Goal: Navigation & Orientation: Find specific page/section

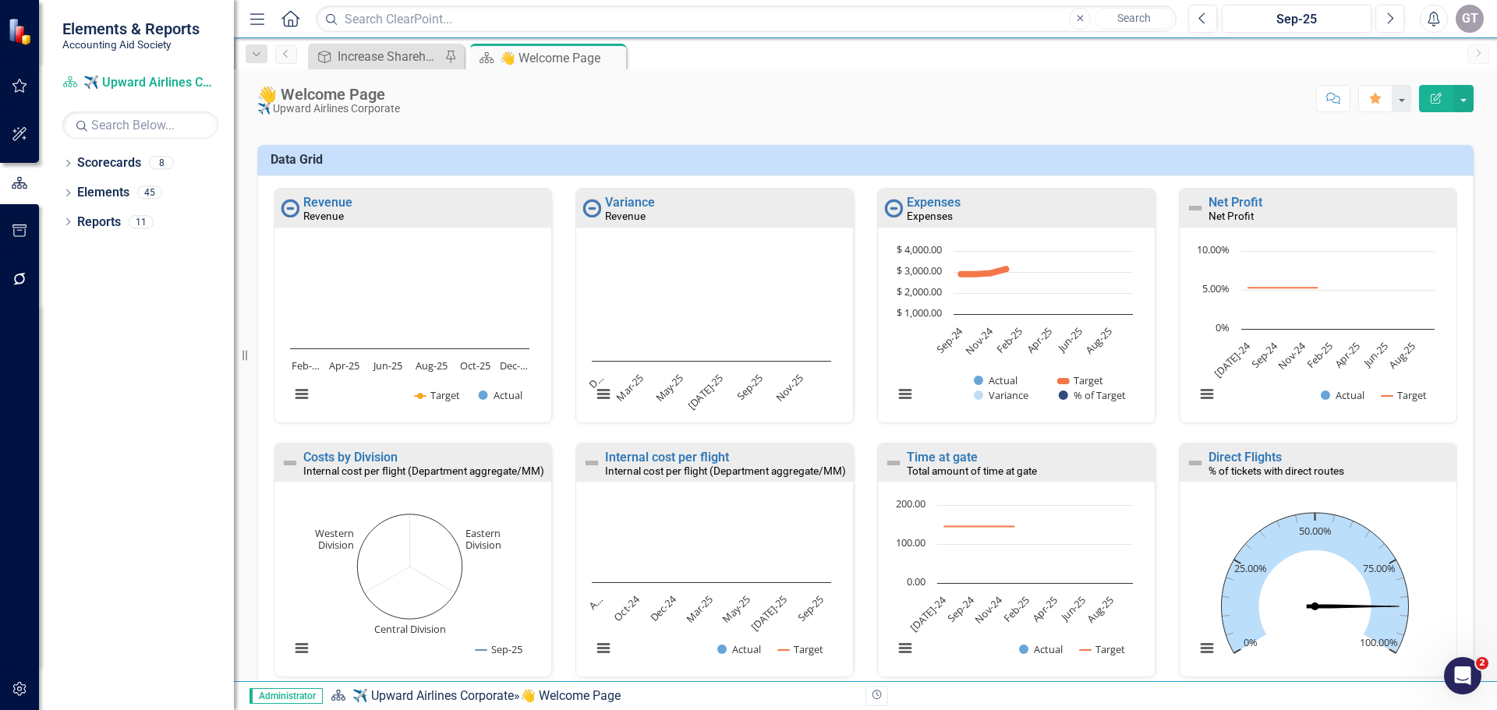
scroll to position [312, 0]
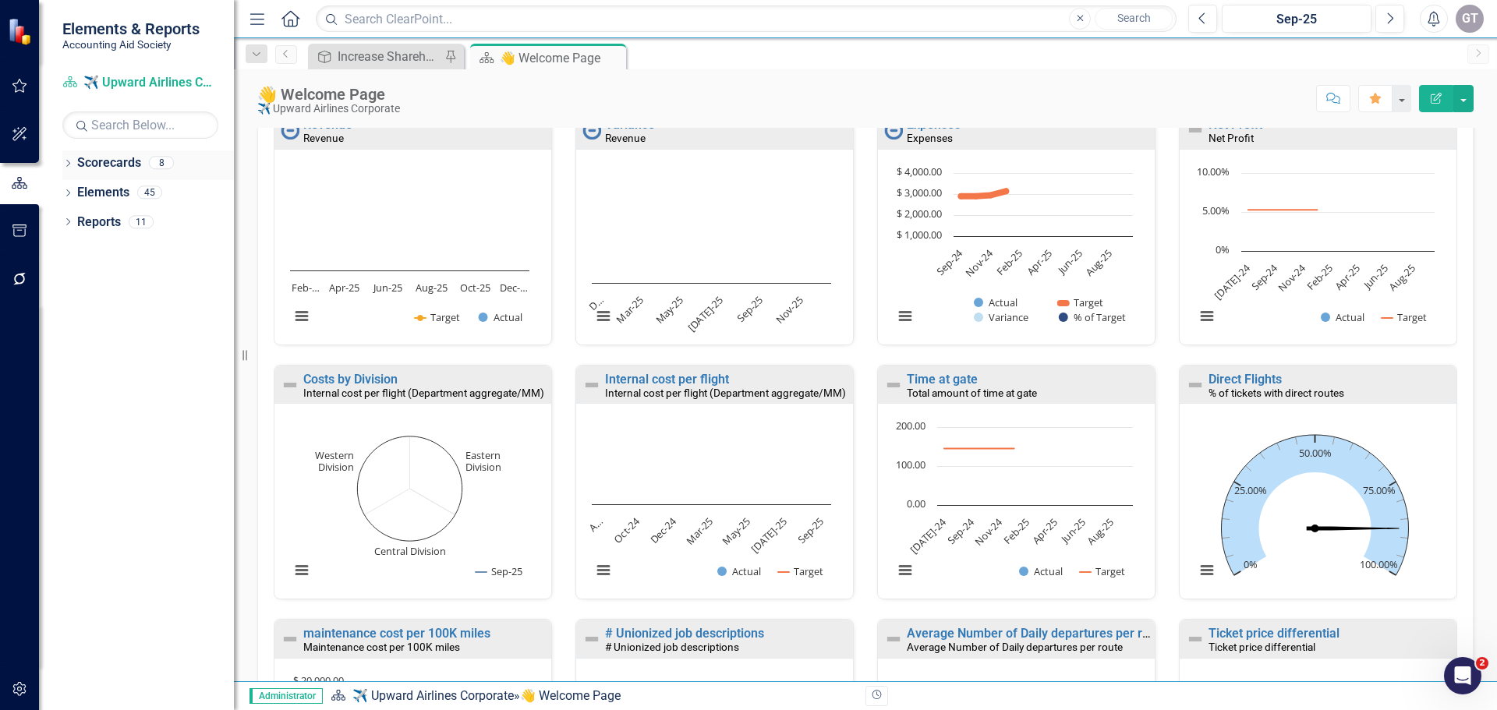
click at [120, 161] on link "Scorecards" at bounding box center [109, 163] width 64 height 18
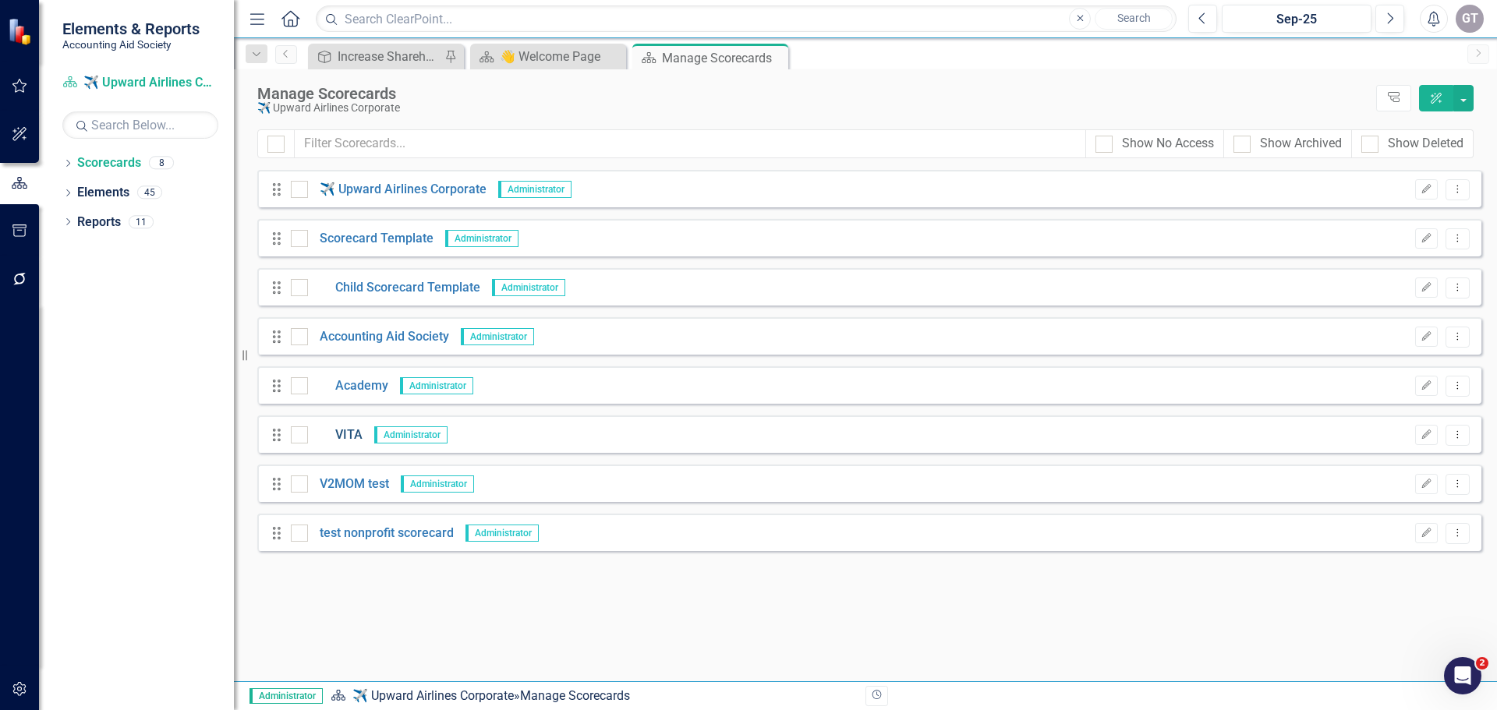
click at [340, 436] on link "VITA" at bounding box center [335, 436] width 55 height 18
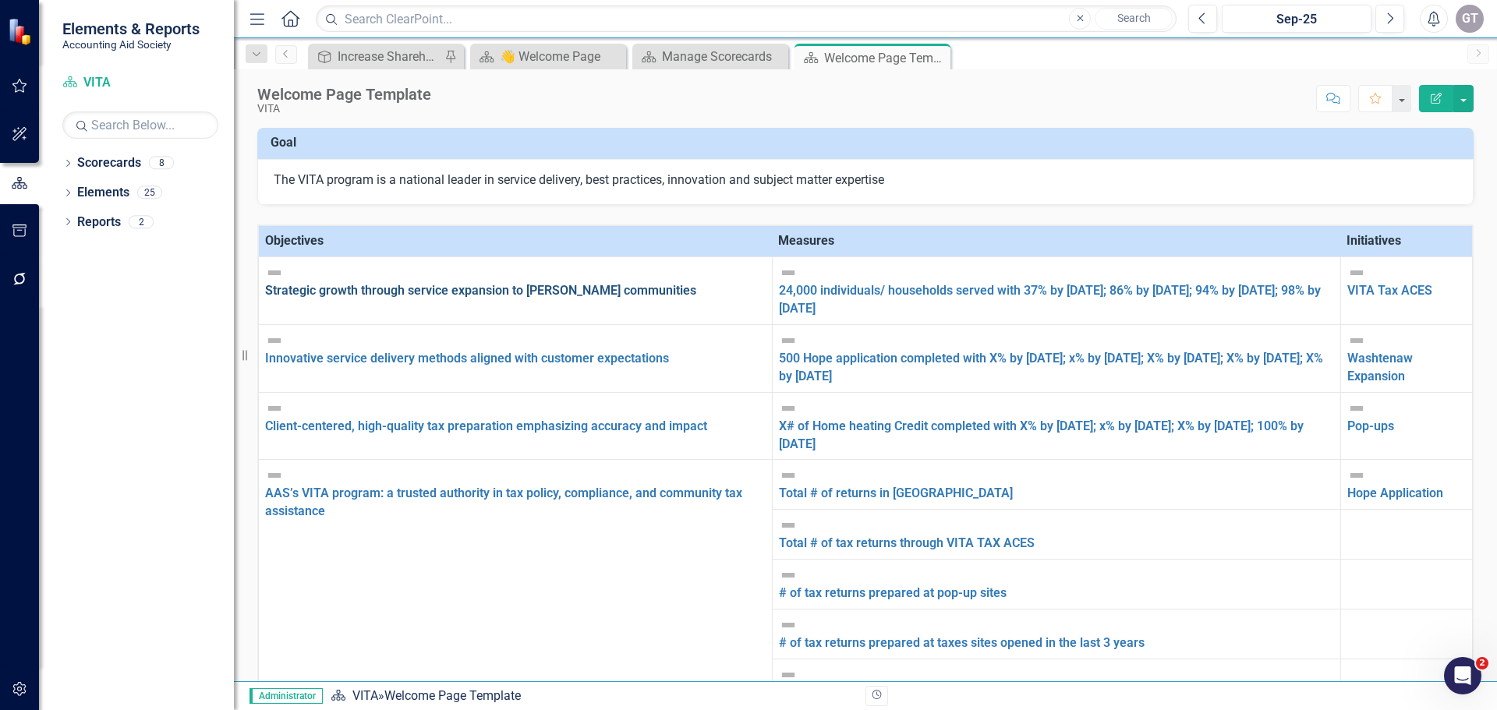
click at [422, 283] on link "Strategic growth through service expansion to [PERSON_NAME] communities" at bounding box center [480, 290] width 431 height 15
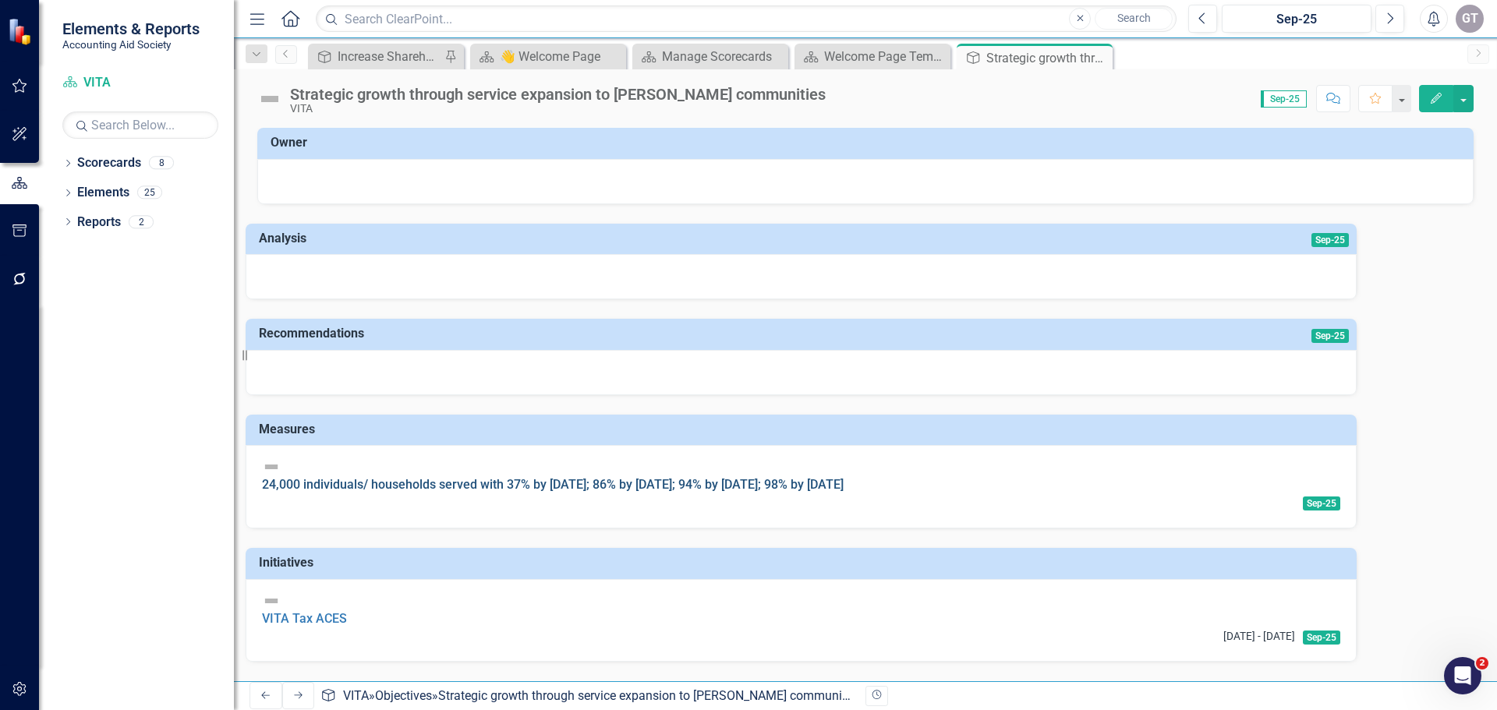
click at [558, 477] on link "24,000 individuals/ households served with 37% by [DATE]; 86% by [DATE]; 94% by…" at bounding box center [553, 484] width 582 height 15
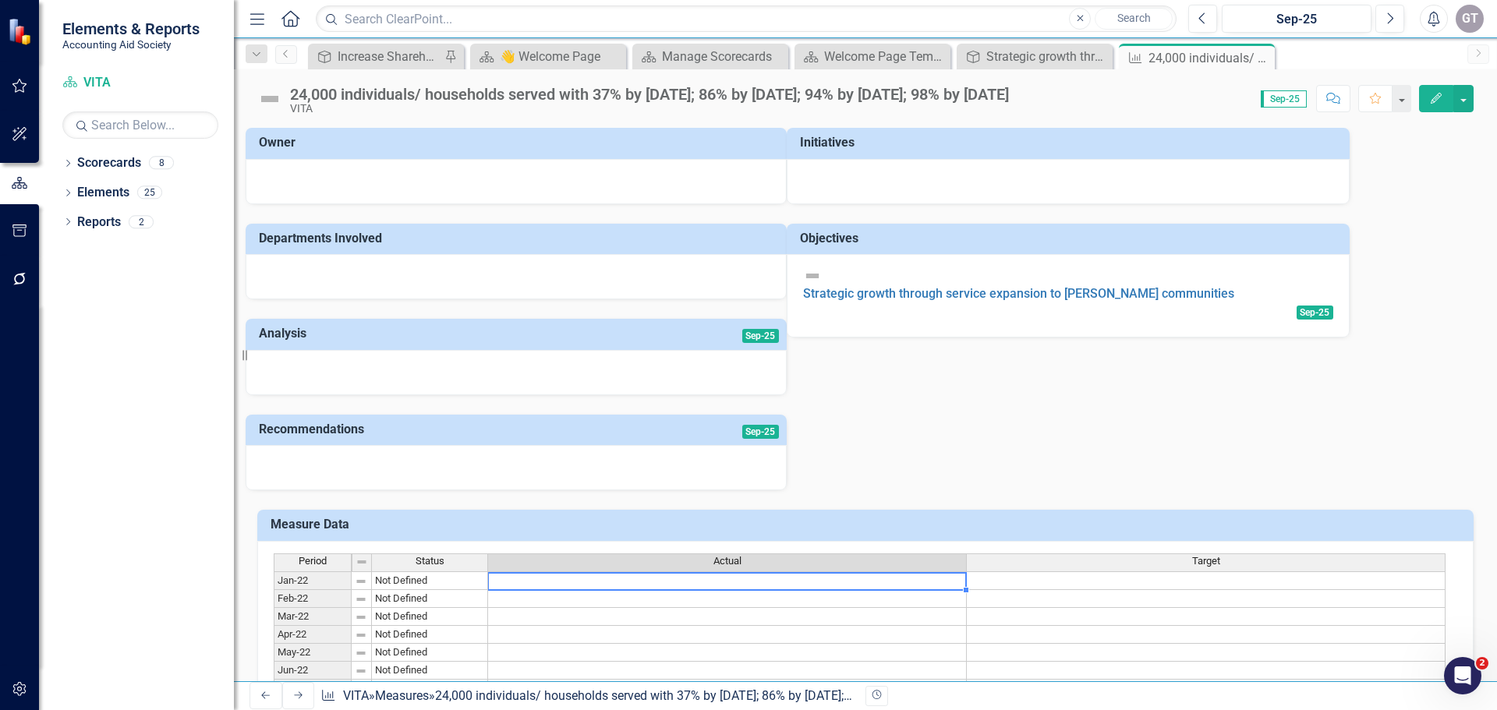
click at [730, 583] on td at bounding box center [727, 581] width 479 height 19
click at [730, 601] on td at bounding box center [727, 599] width 479 height 18
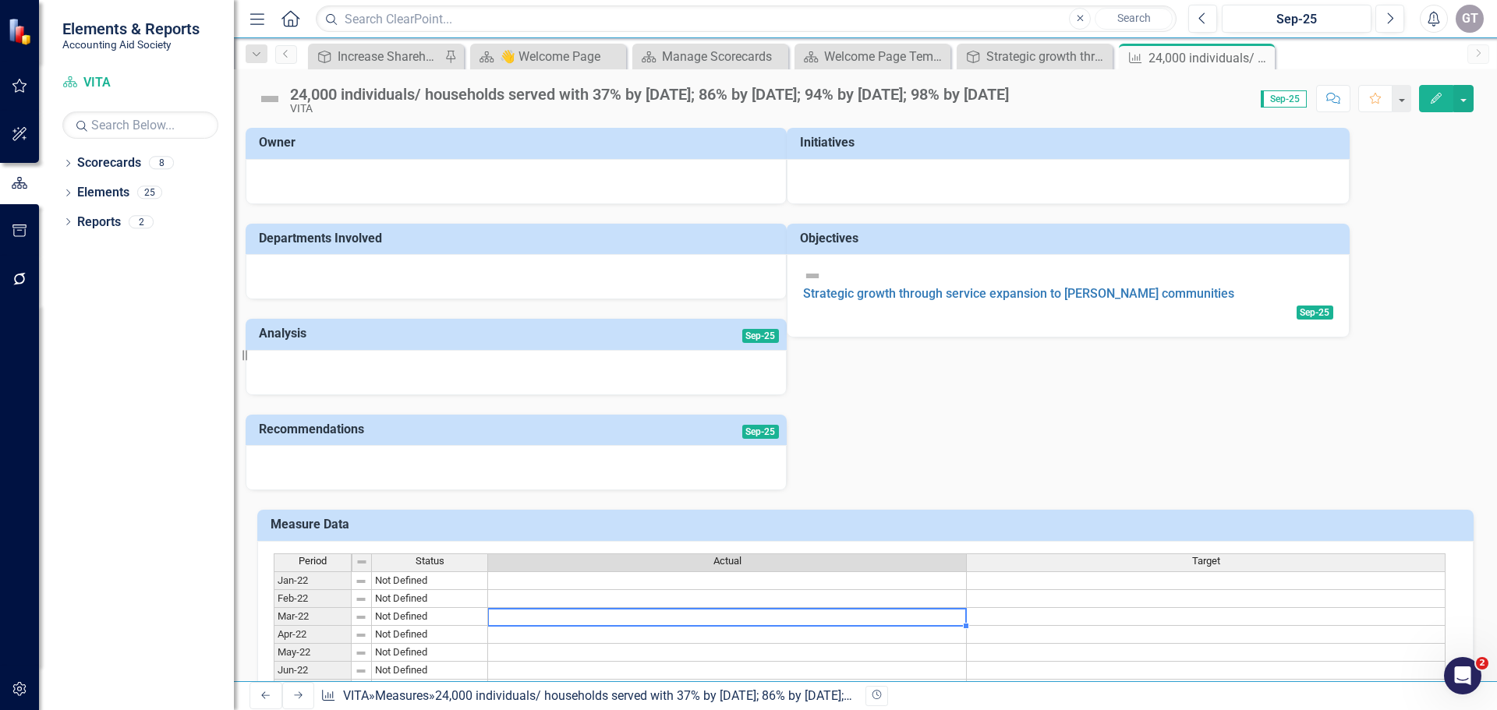
click at [727, 626] on td at bounding box center [727, 617] width 479 height 18
click at [577, 283] on div at bounding box center [516, 276] width 541 height 45
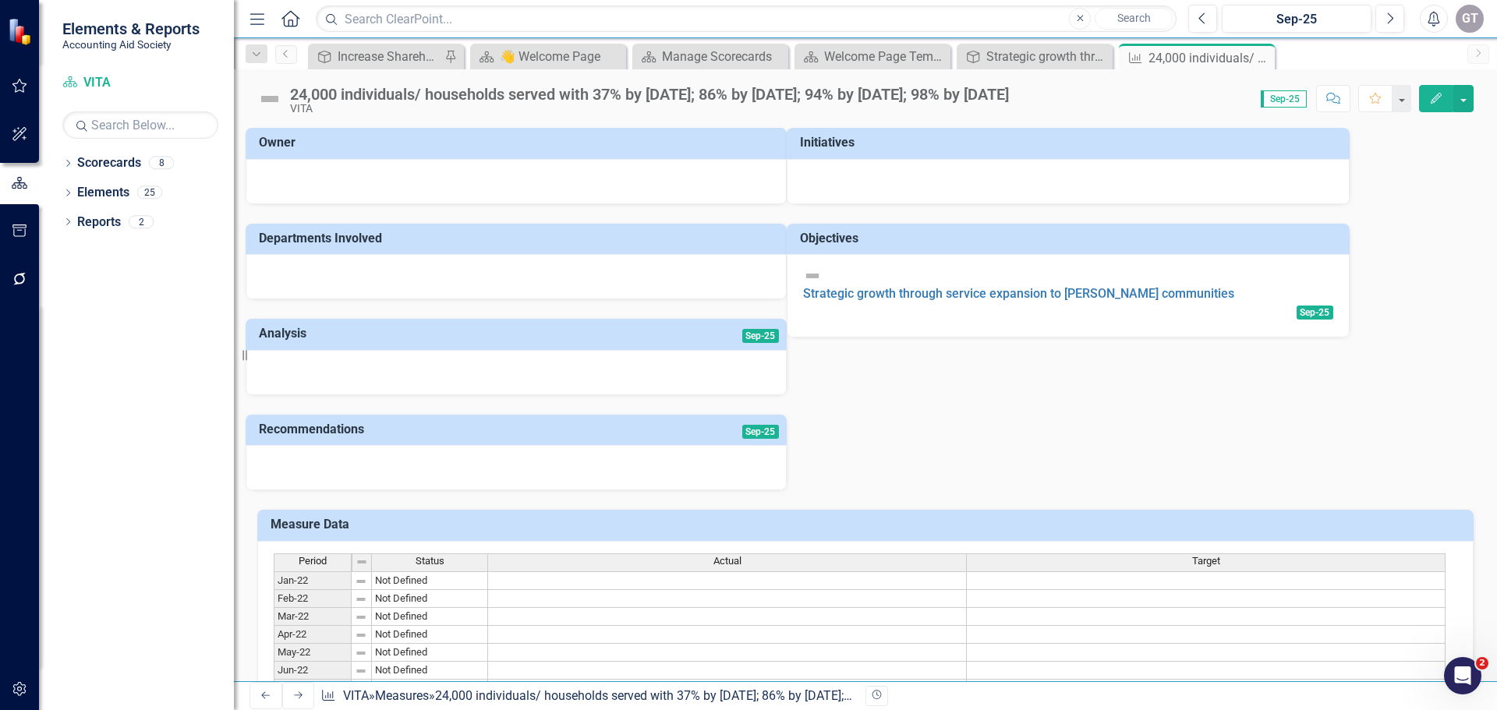
click at [355, 241] on h3 "Departments Involved" at bounding box center [519, 239] width 520 height 14
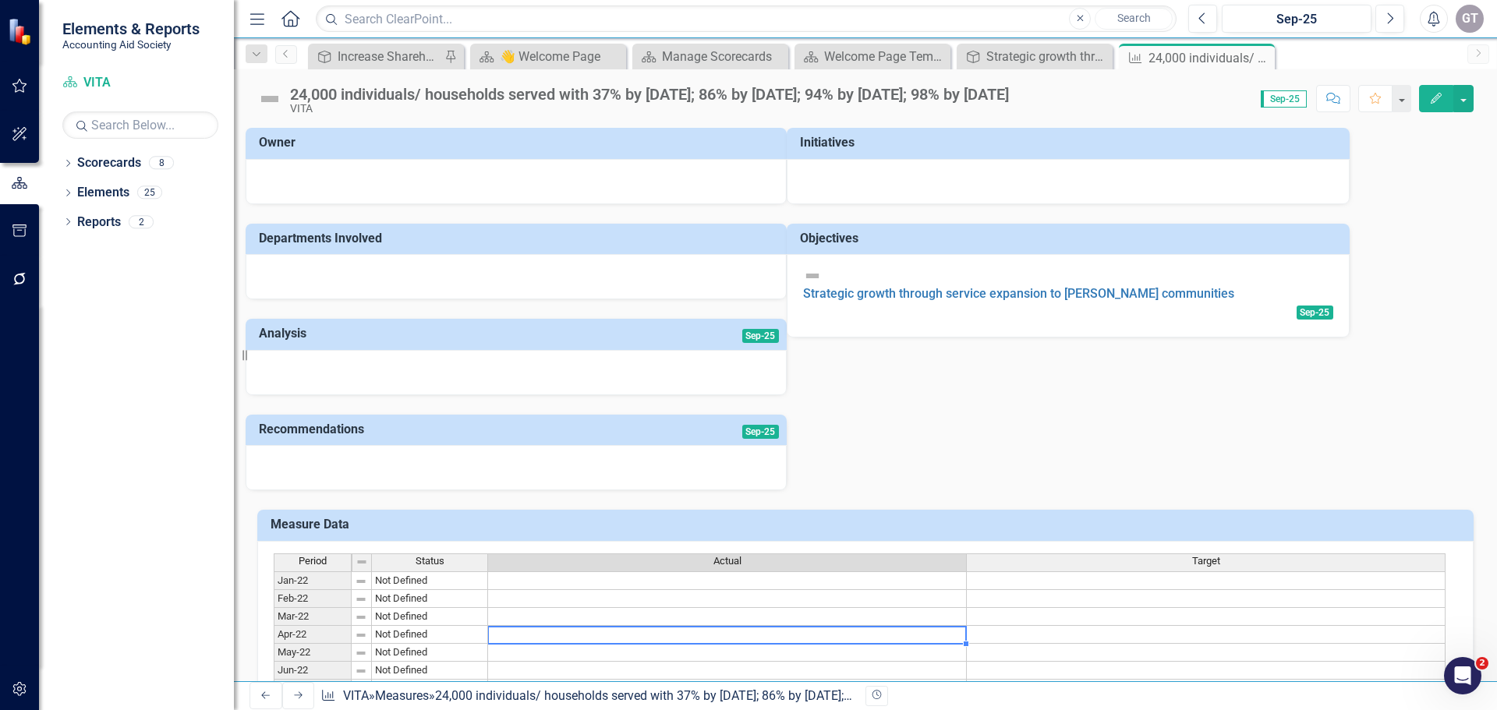
click at [512, 642] on td at bounding box center [727, 635] width 479 height 18
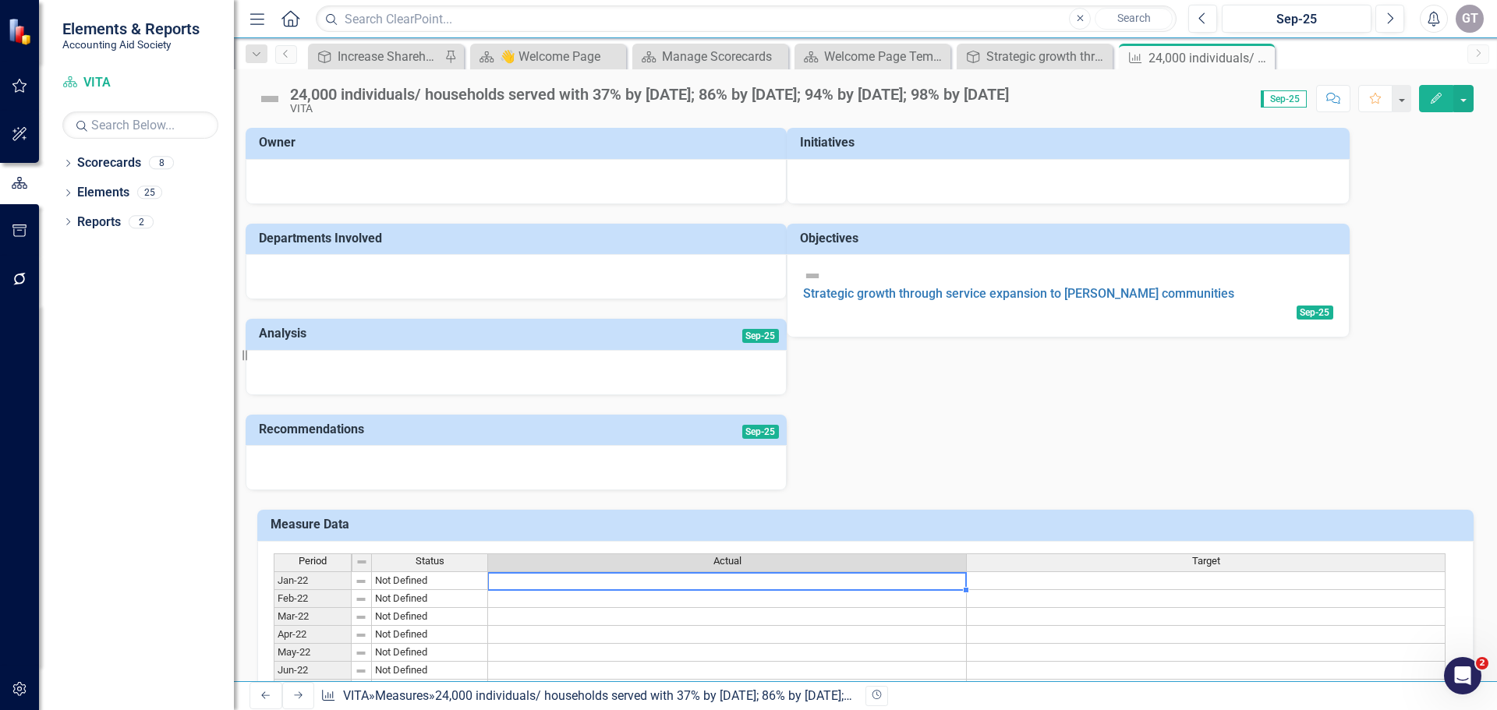
click at [303, 529] on h3 "Measure Data" at bounding box center [869, 525] width 1196 height 14
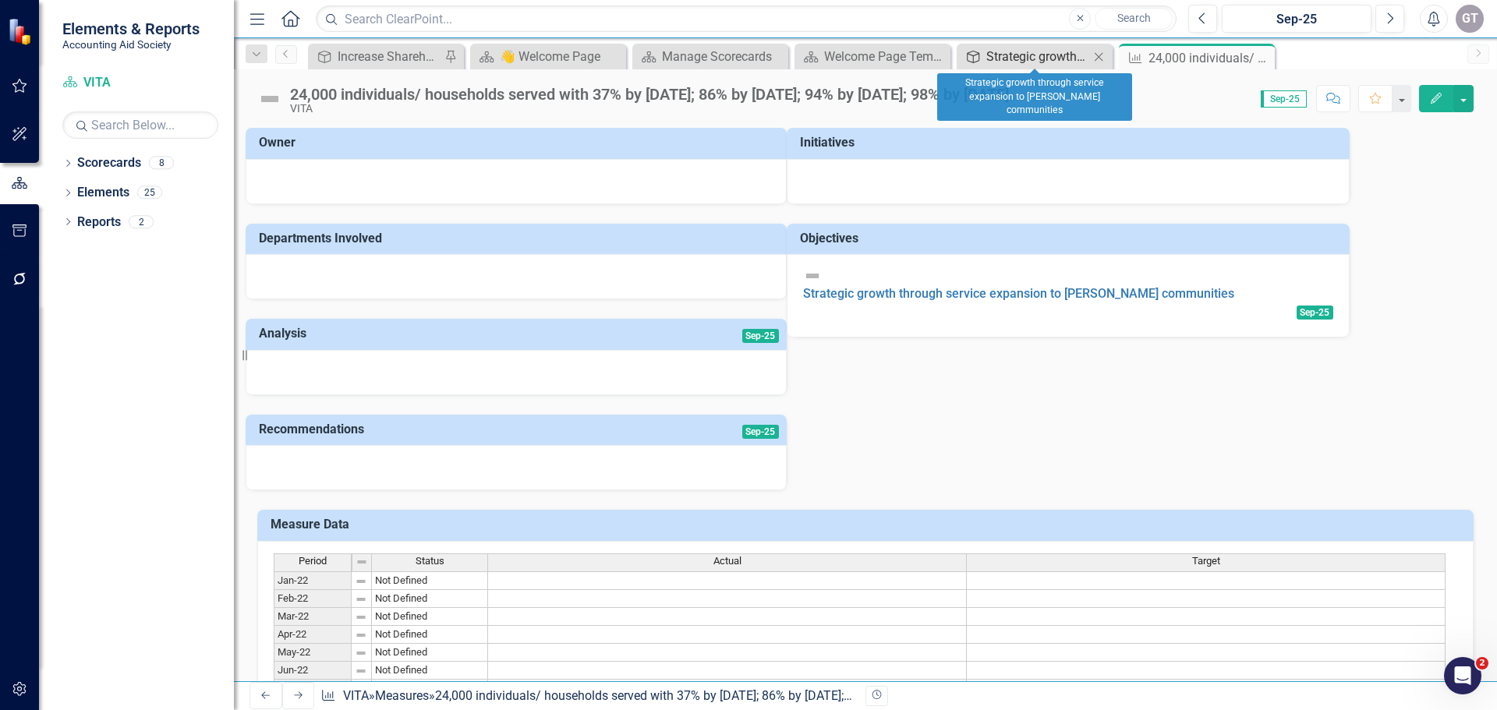
click at [1008, 57] on div "Strategic growth through service expansion to [PERSON_NAME] communities" at bounding box center [1038, 56] width 103 height 19
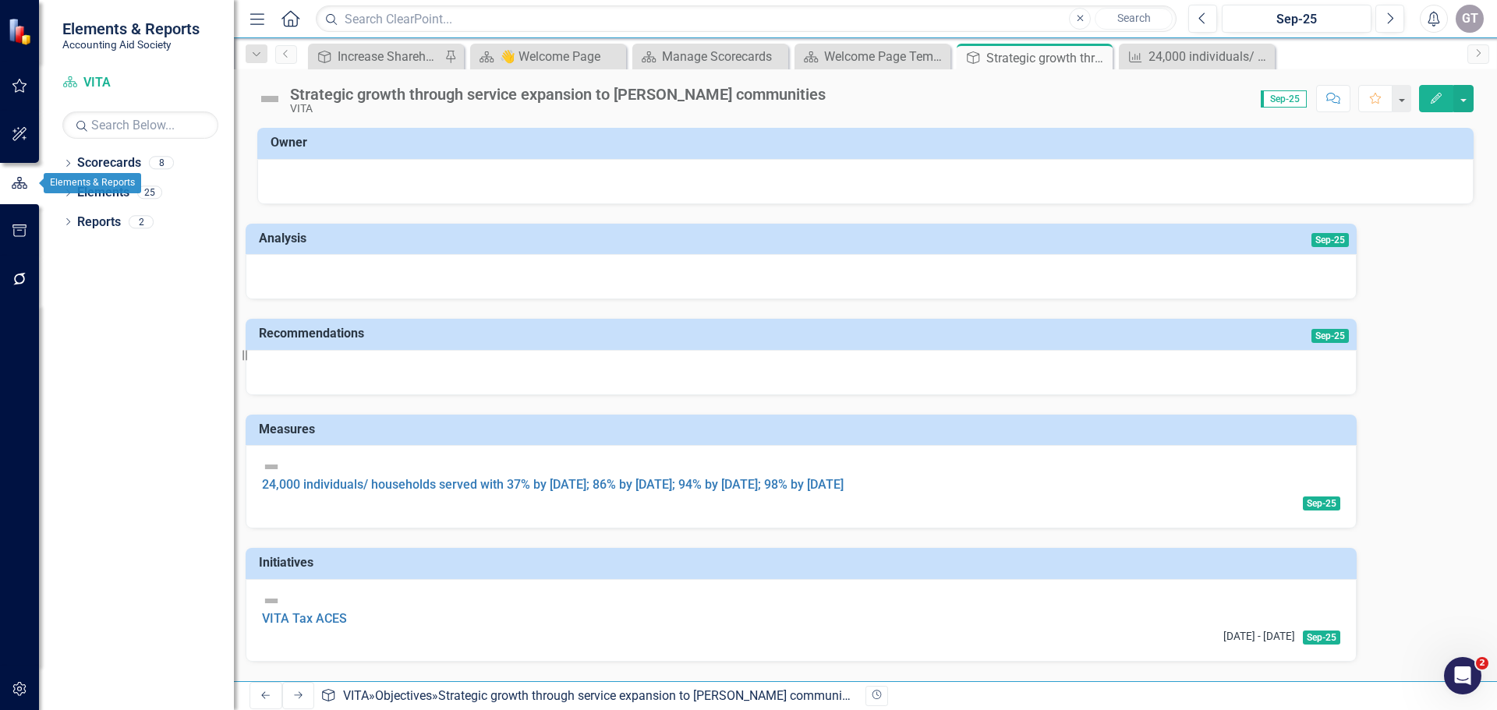
click at [13, 186] on icon "button" at bounding box center [19, 183] width 17 height 14
click at [115, 190] on link "Elements" at bounding box center [103, 193] width 52 height 18
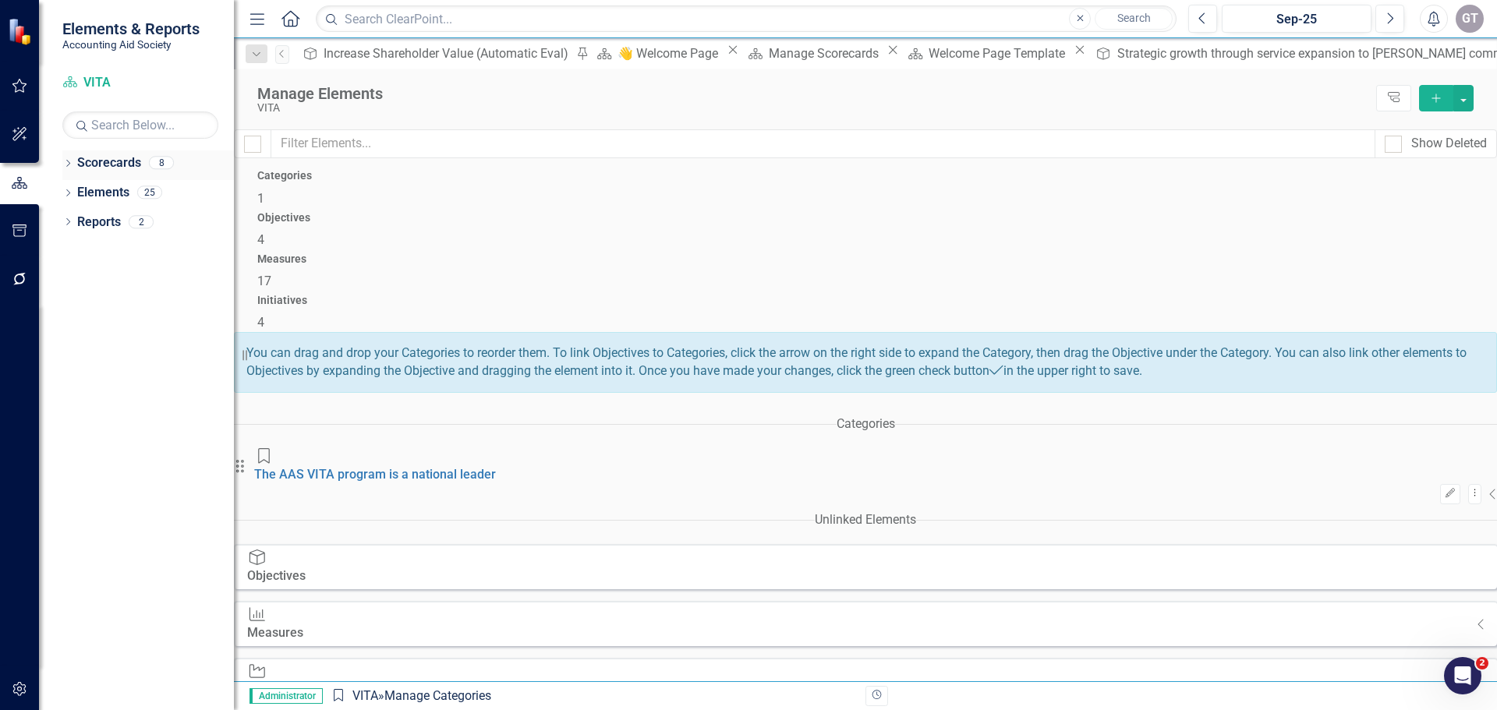
click at [108, 165] on link "Scorecards" at bounding box center [109, 163] width 64 height 18
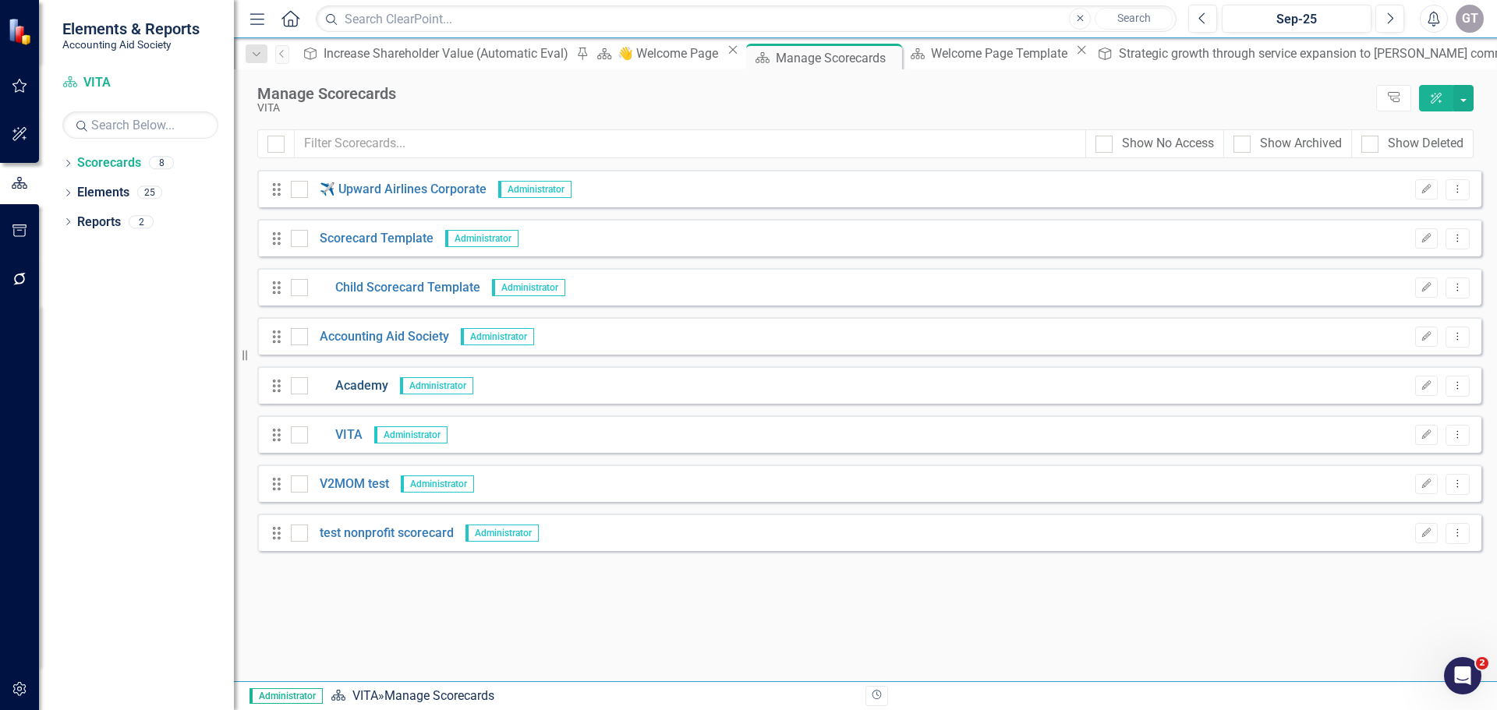
click at [368, 388] on link "Academy" at bounding box center [348, 386] width 80 height 18
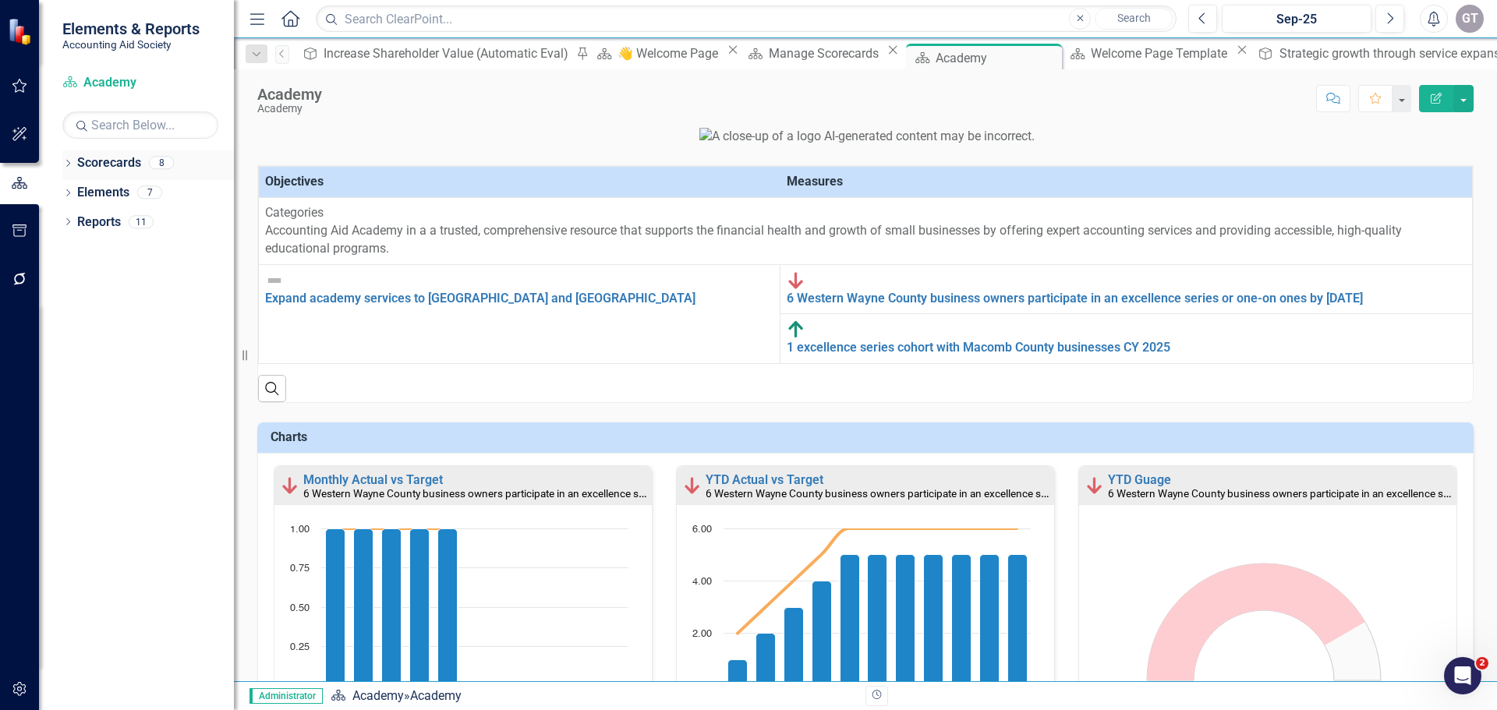
click at [81, 161] on link "Scorecards" at bounding box center [109, 163] width 64 height 18
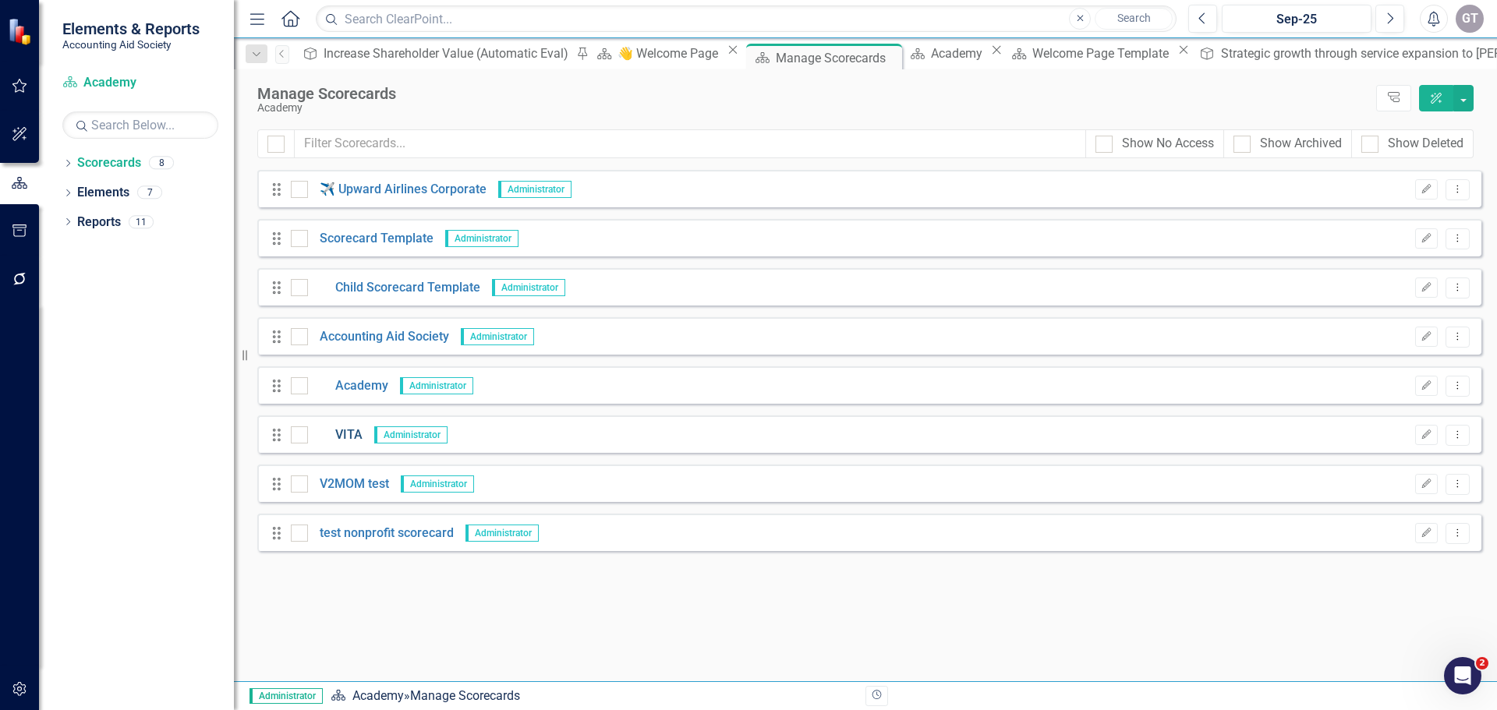
click at [358, 434] on link "VITA" at bounding box center [335, 436] width 55 height 18
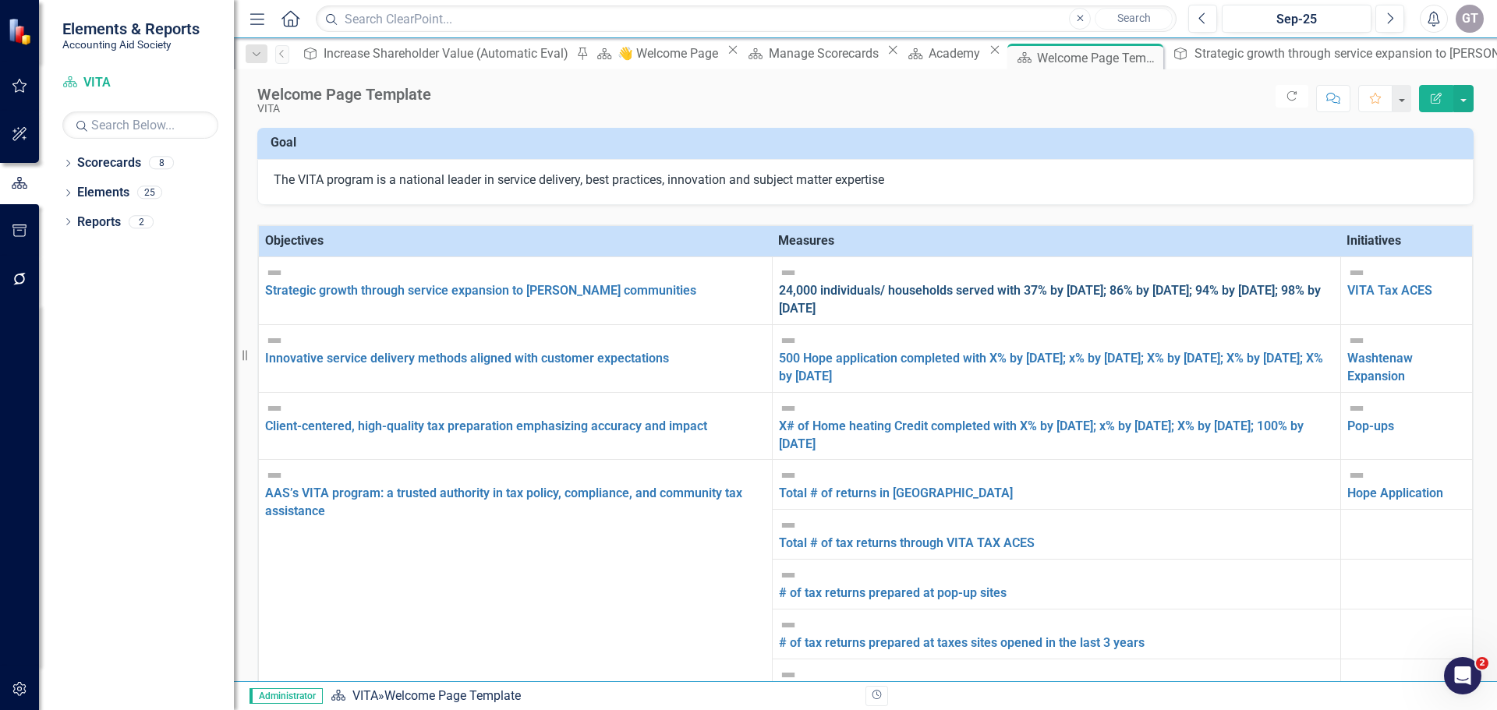
click at [887, 283] on link "24,000 individuals/ households served with 37% by [DATE]; 86% by [DATE]; 94% by…" at bounding box center [1050, 299] width 542 height 33
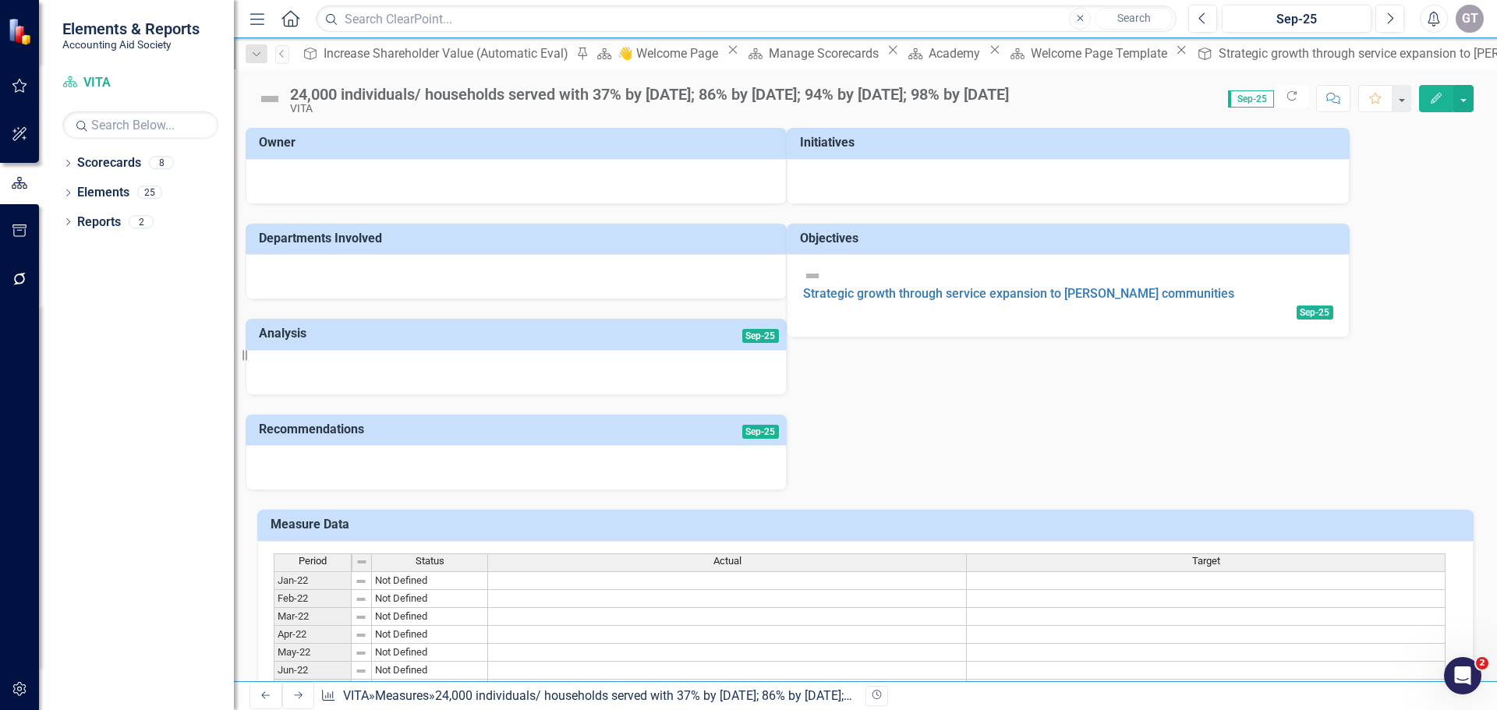
click at [1429, 100] on icon "Edit" at bounding box center [1436, 98] width 14 height 11
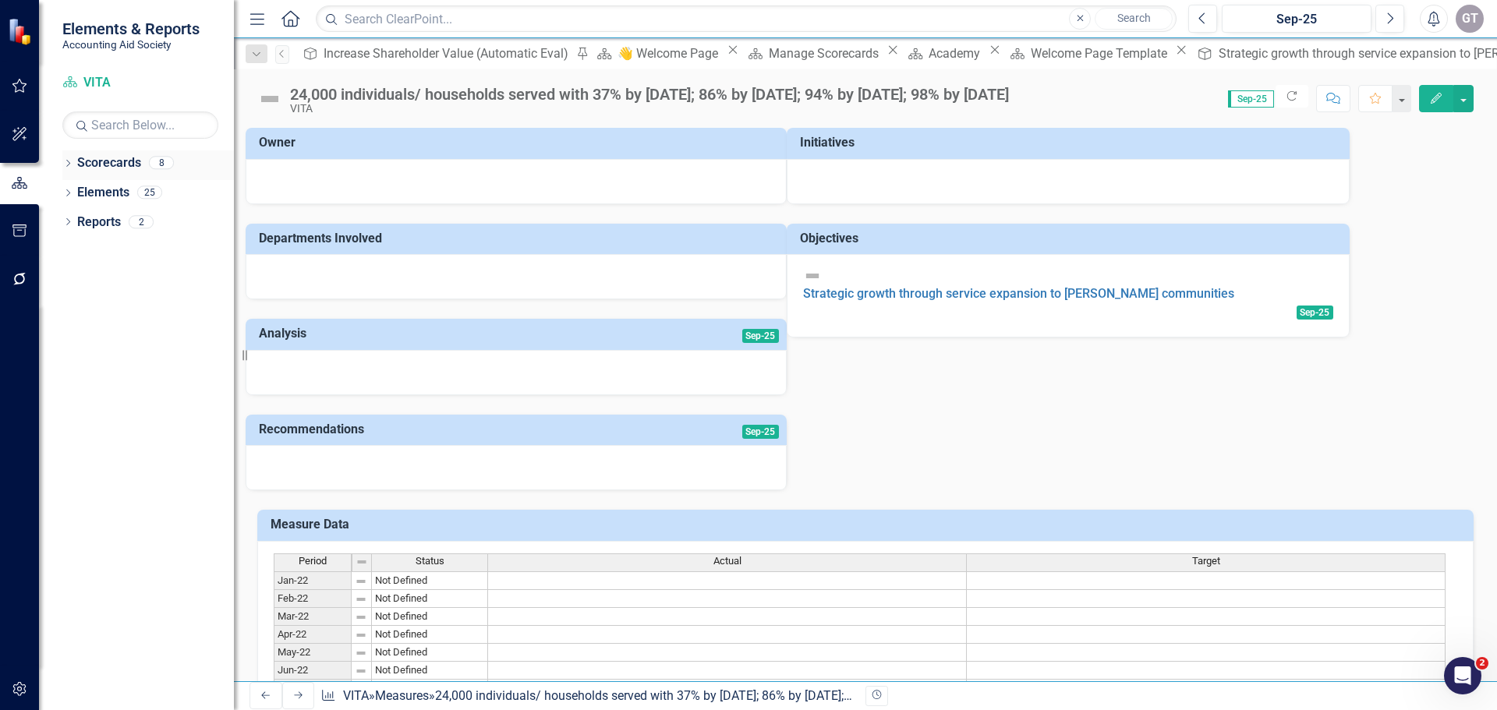
click at [98, 158] on link "Scorecards" at bounding box center [109, 163] width 64 height 18
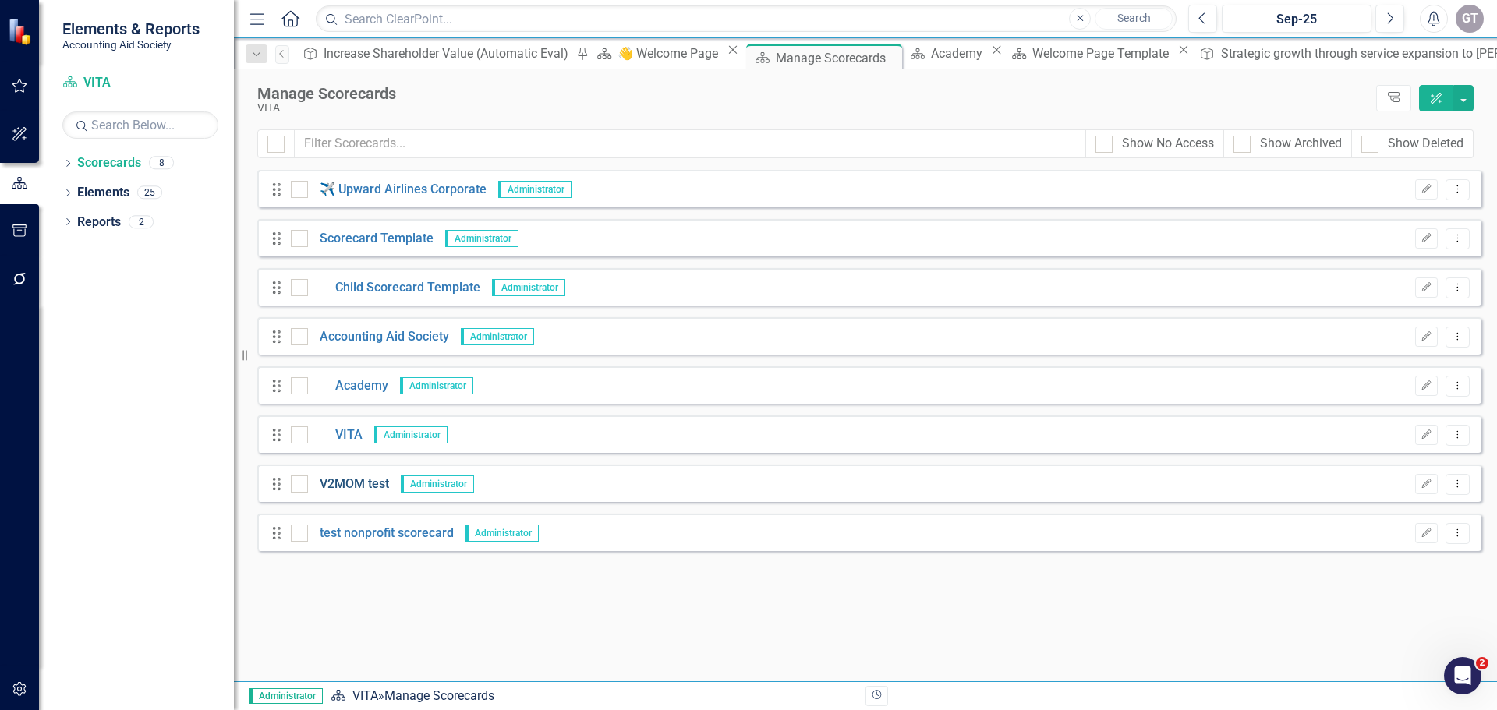
click at [347, 484] on link "V2MOM test" at bounding box center [348, 485] width 81 height 18
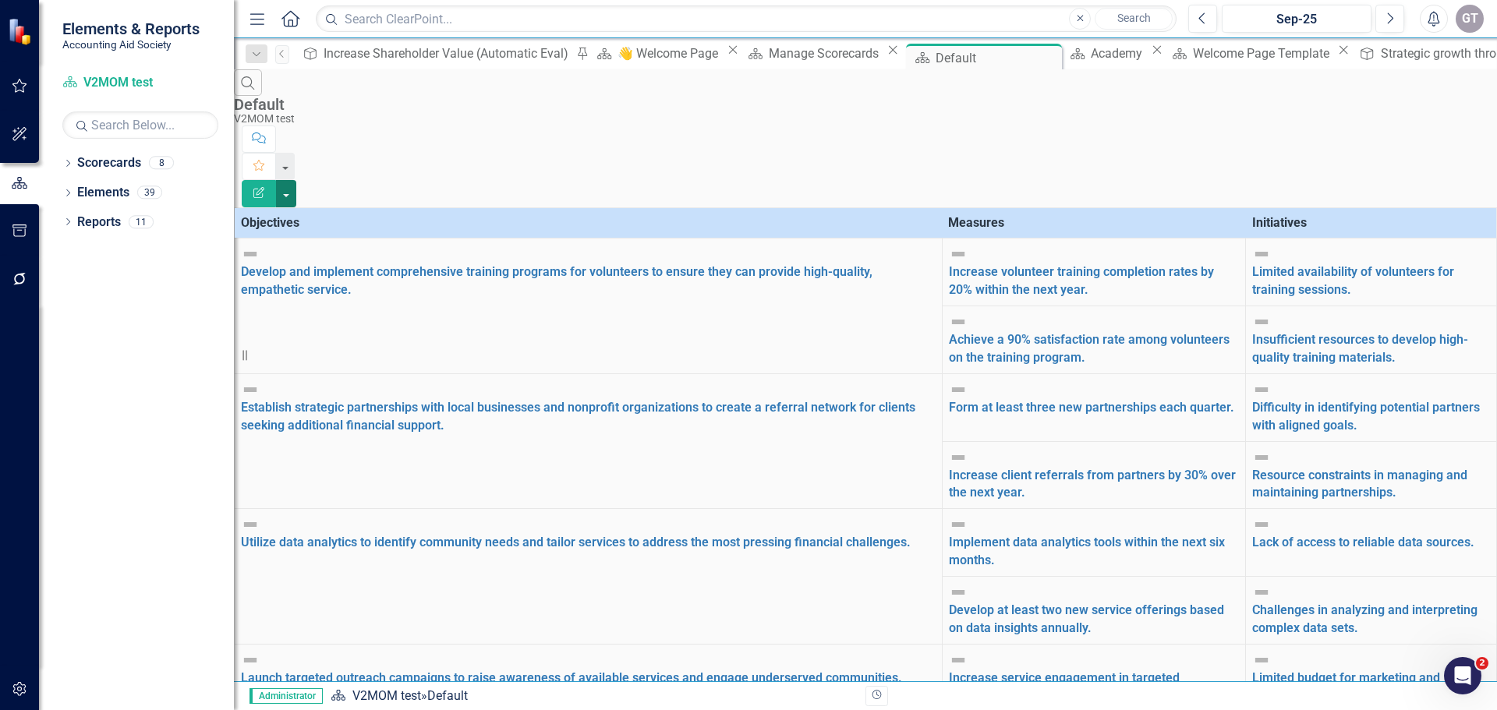
click at [296, 180] on button "button" at bounding box center [286, 193] width 20 height 27
click at [115, 161] on link "Scorecards" at bounding box center [109, 163] width 64 height 18
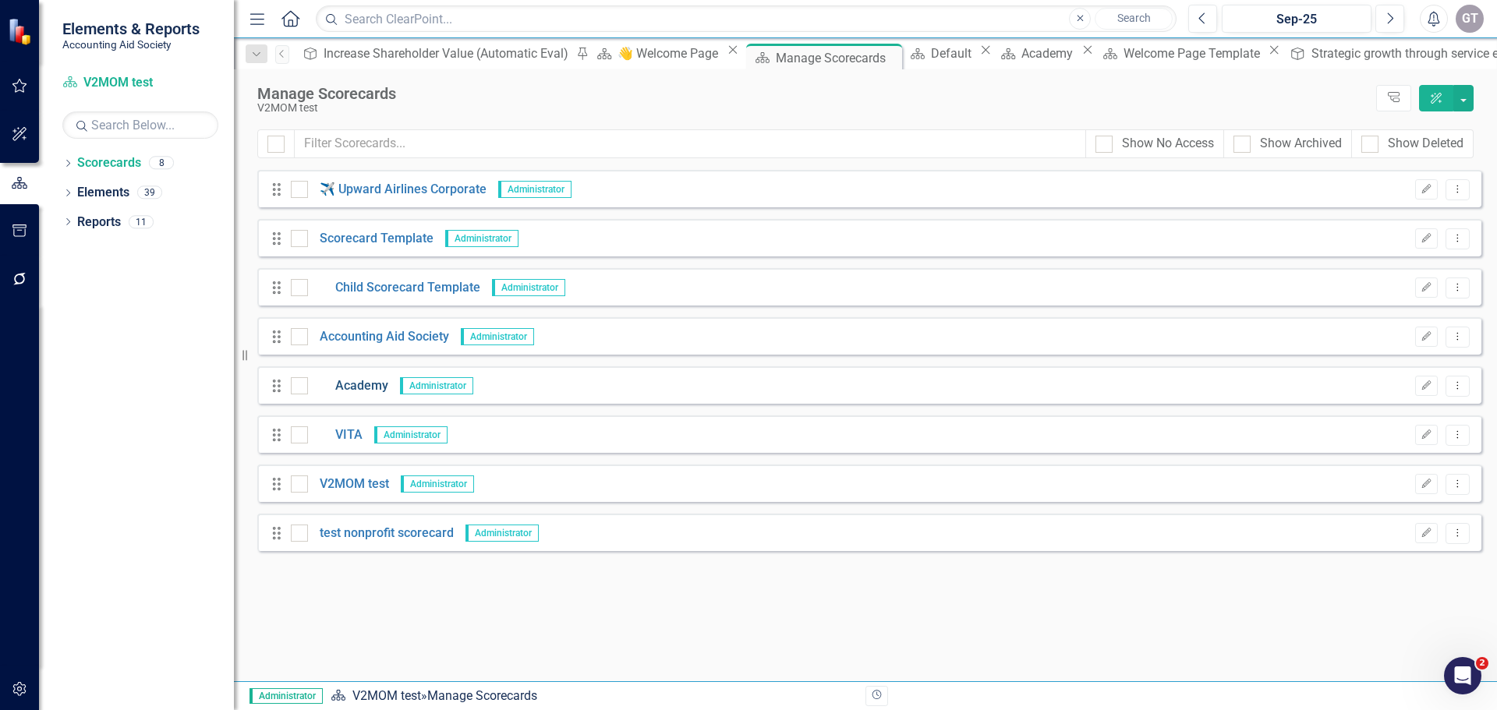
click at [374, 384] on link "Academy" at bounding box center [348, 386] width 80 height 18
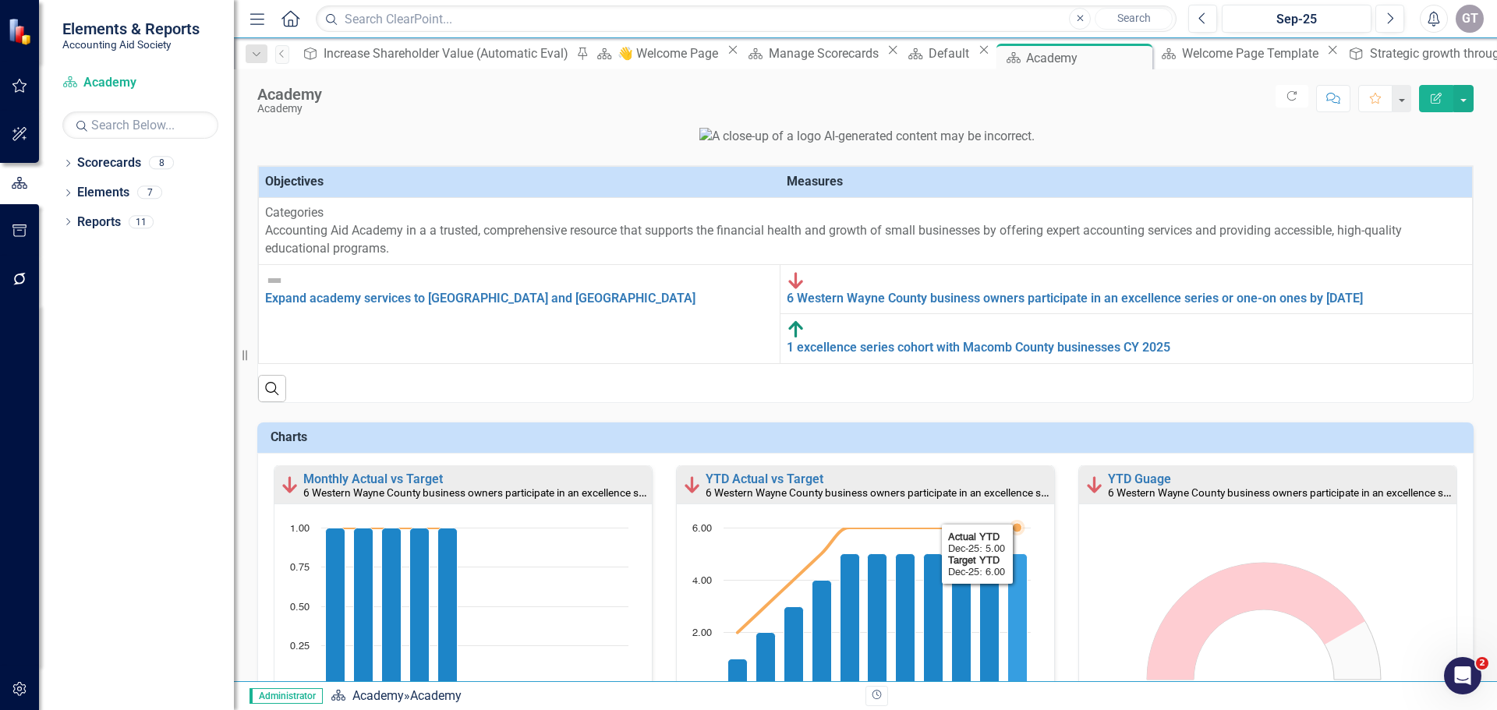
scroll to position [156, 0]
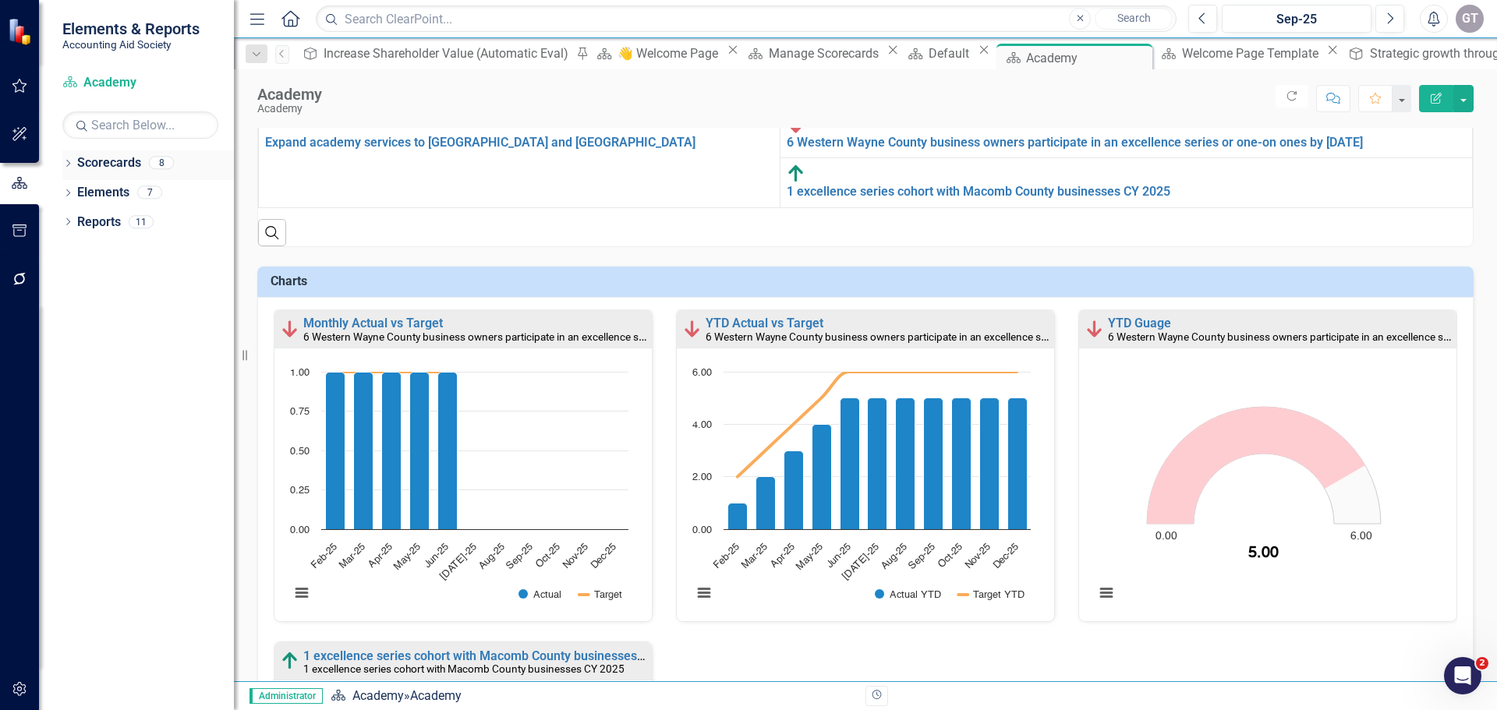
click at [106, 168] on link "Scorecards" at bounding box center [109, 163] width 64 height 18
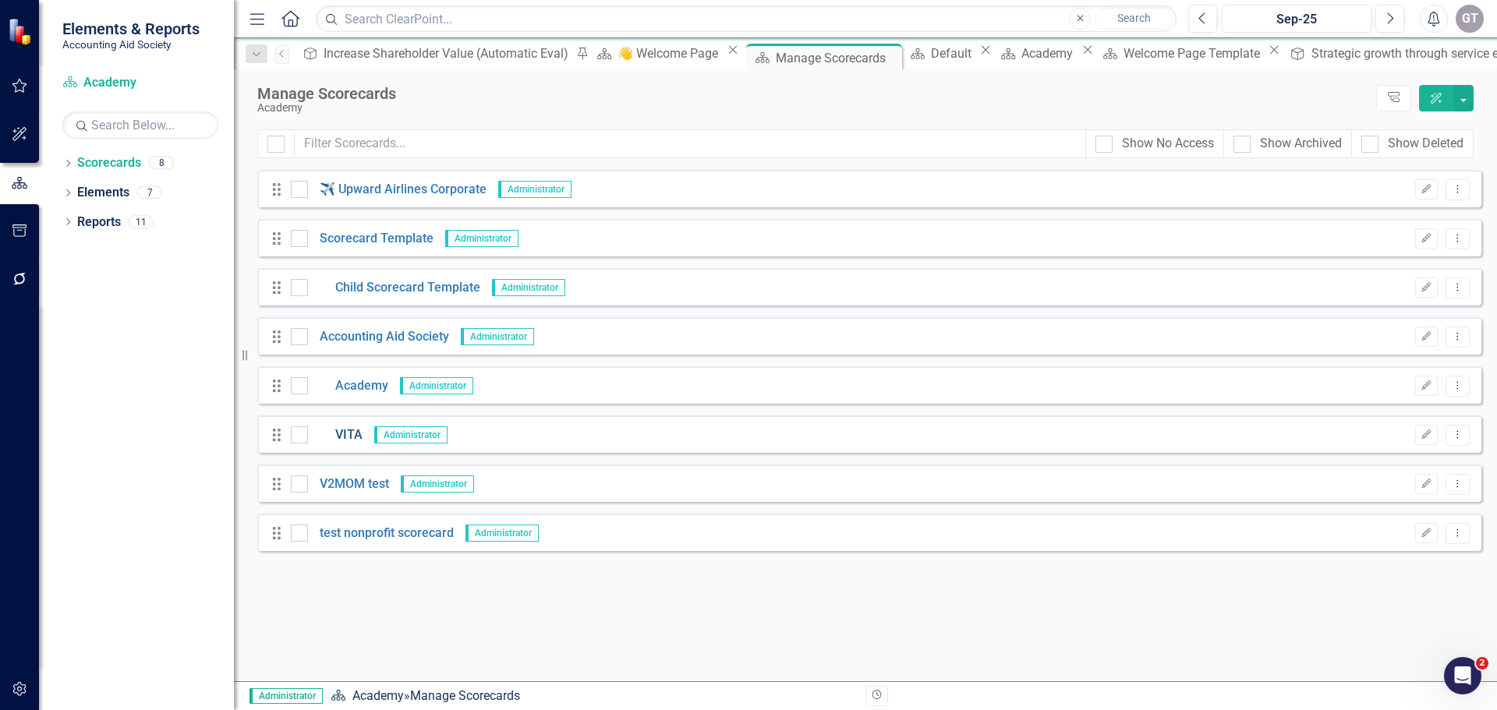
click at [347, 436] on link "VITA" at bounding box center [335, 436] width 55 height 18
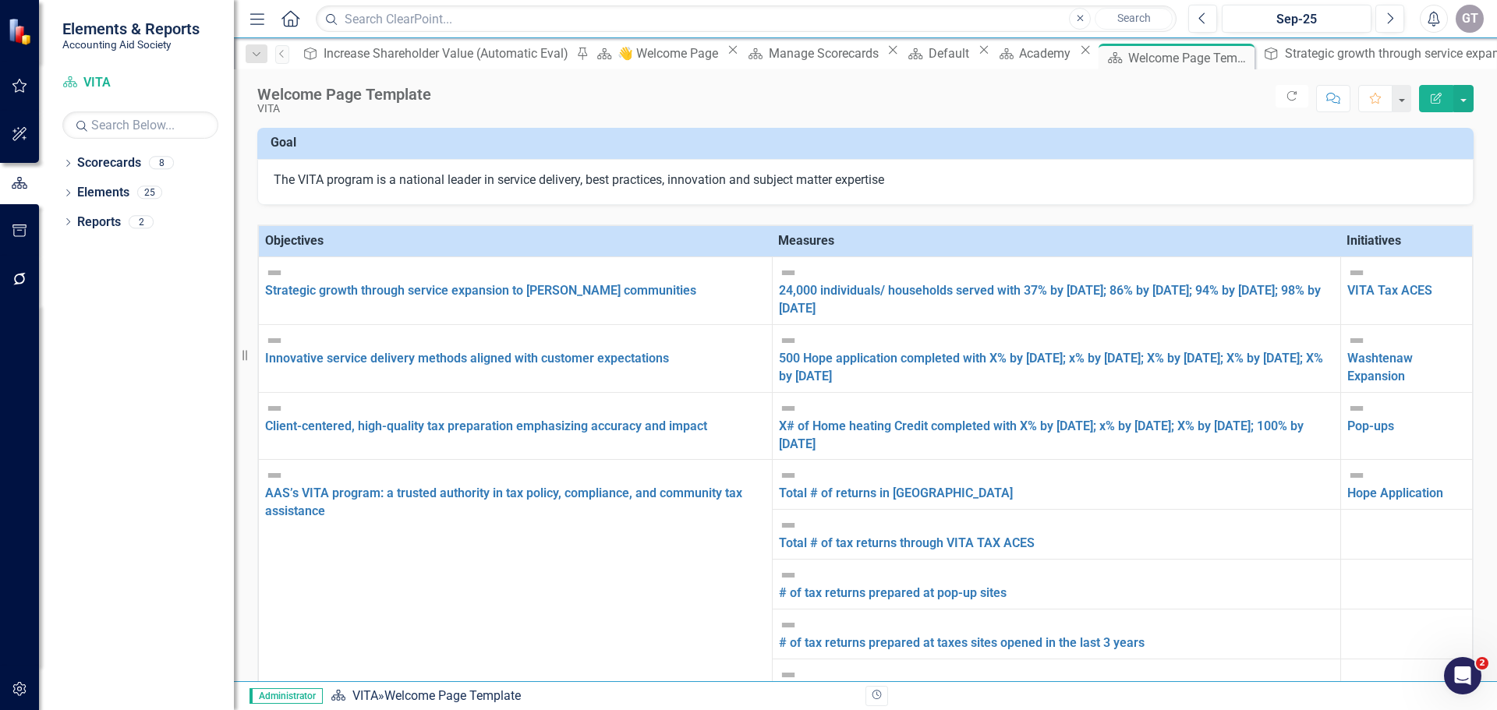
click at [1341, 281] on td "VITA Tax ACES Link Map View Link Map Edit Edit Initiative Link Open Element" at bounding box center [1407, 291] width 132 height 68
click at [1348, 283] on link "VITA Tax ACES" at bounding box center [1390, 290] width 85 height 15
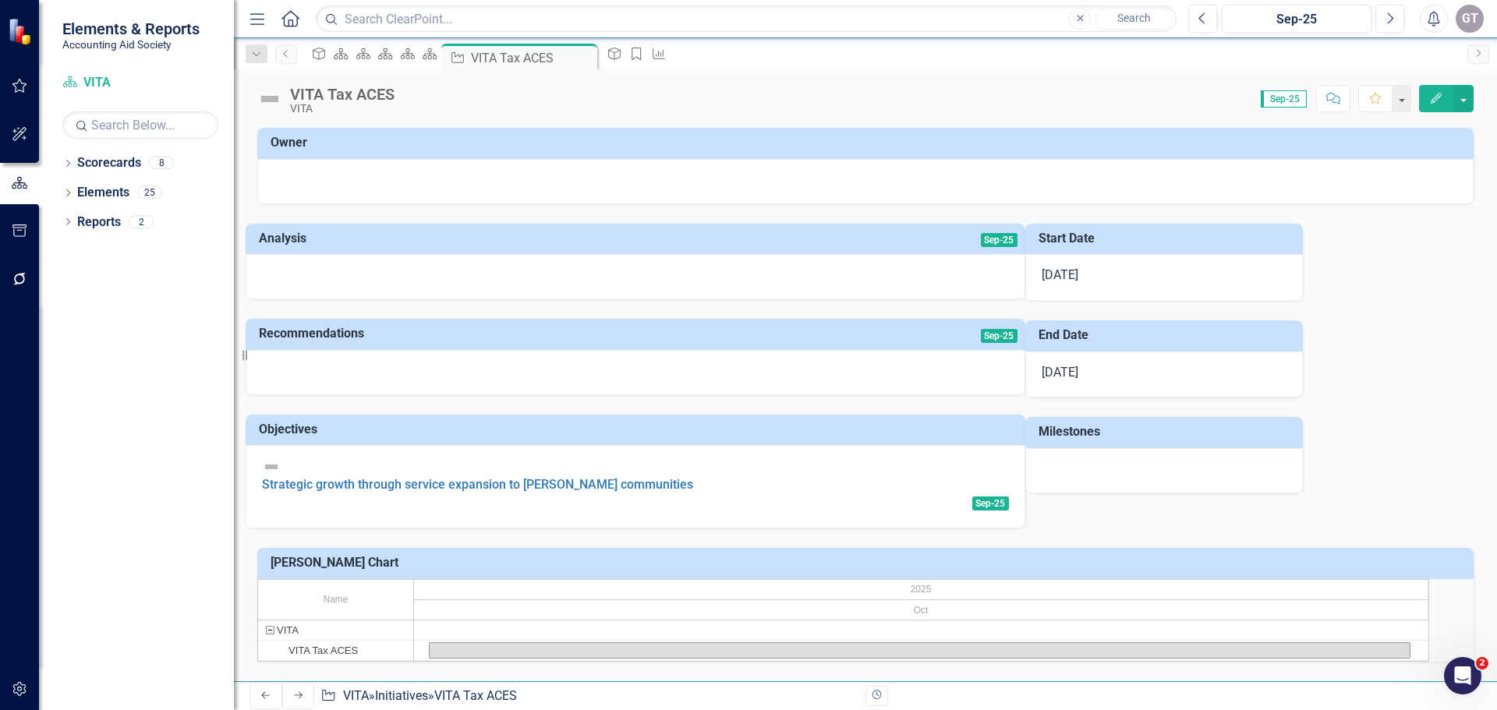
scroll to position [13, 0]
click at [297, 556] on h3 "[PERSON_NAME] Chart" at bounding box center [869, 563] width 1196 height 14
click at [338, 641] on div "VITA Tax ACES" at bounding box center [323, 650] width 69 height 19
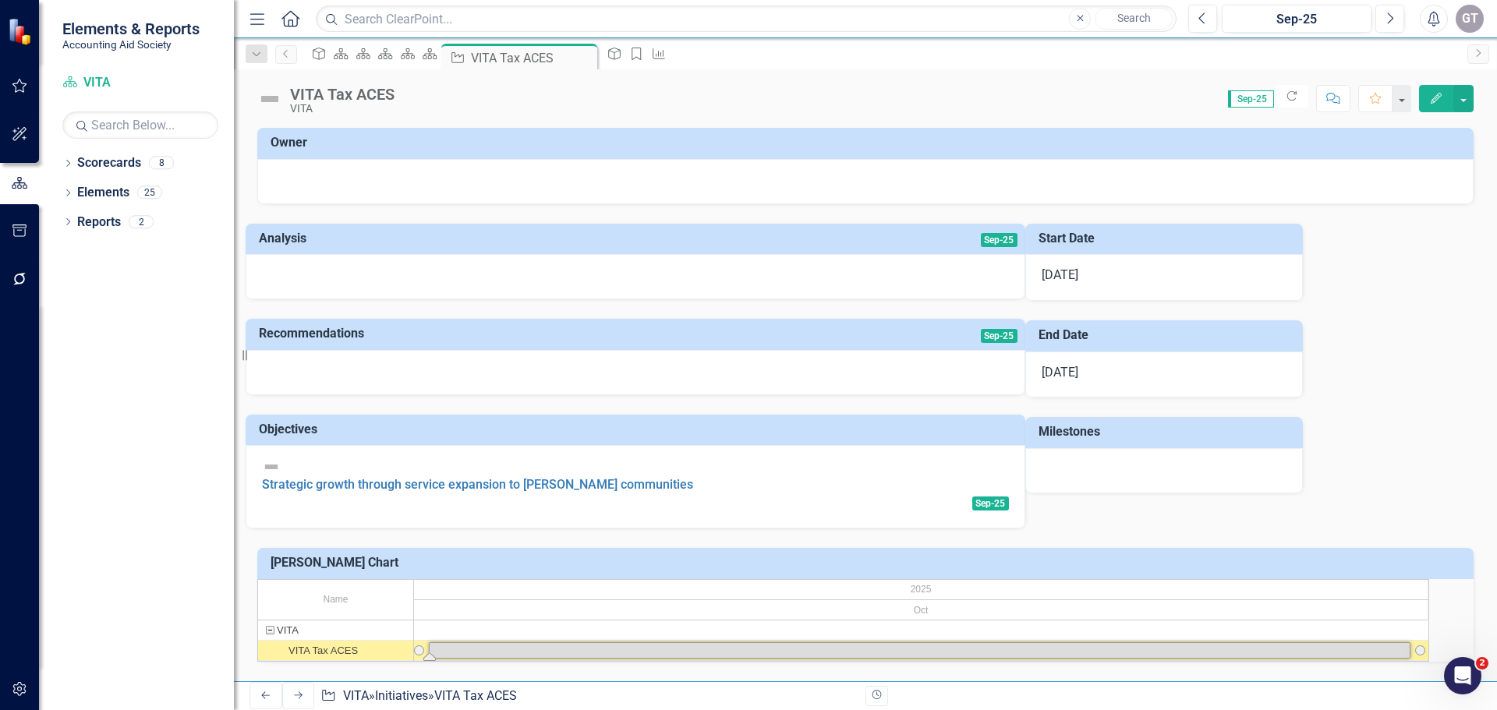
click at [1039, 425] on h3 "Milestones" at bounding box center [1167, 432] width 257 height 14
click at [313, 641] on div "VITA Tax ACES" at bounding box center [323, 650] width 69 height 19
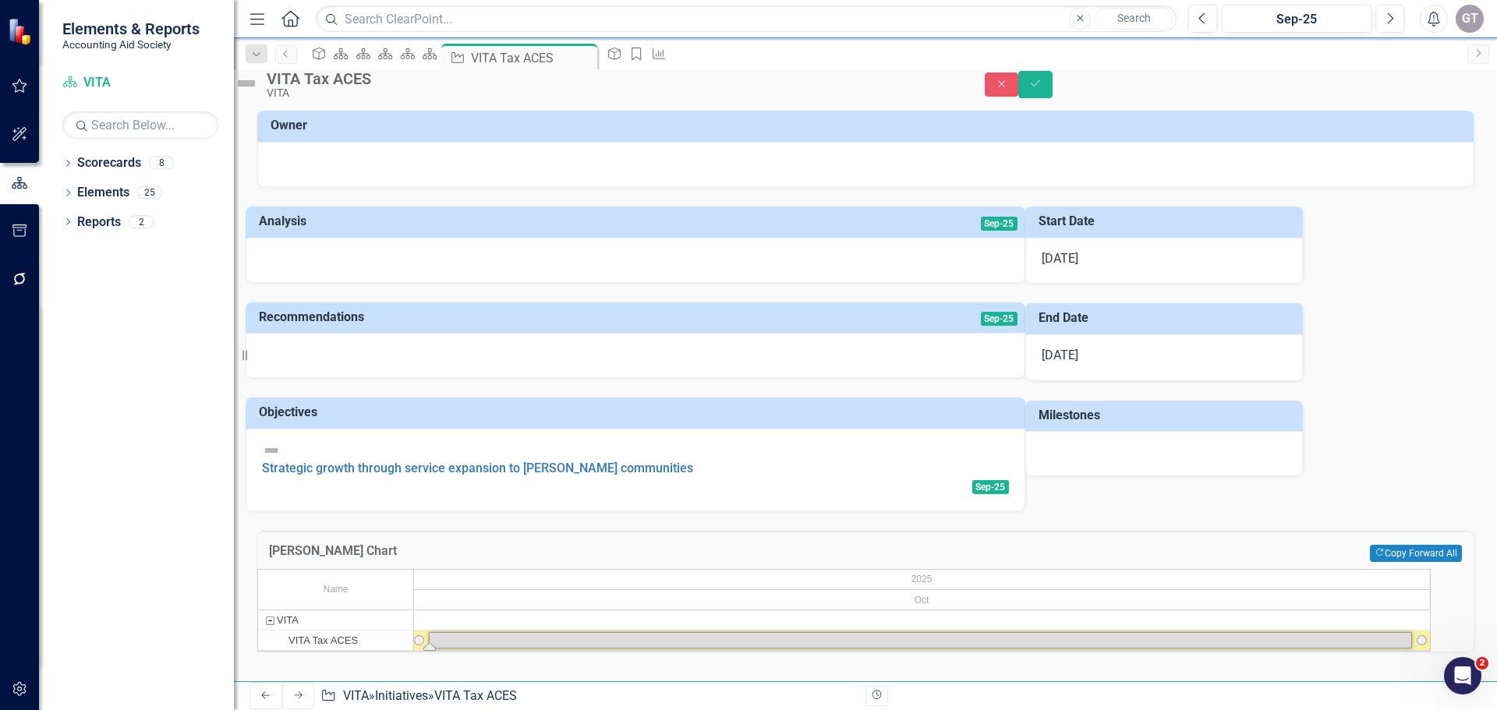
click at [318, 650] on div "VITA Tax ACES" at bounding box center [323, 640] width 69 height 19
click at [335, 461] on link "Strategic growth through service expansion to [PERSON_NAME] communities" at bounding box center [477, 468] width 431 height 15
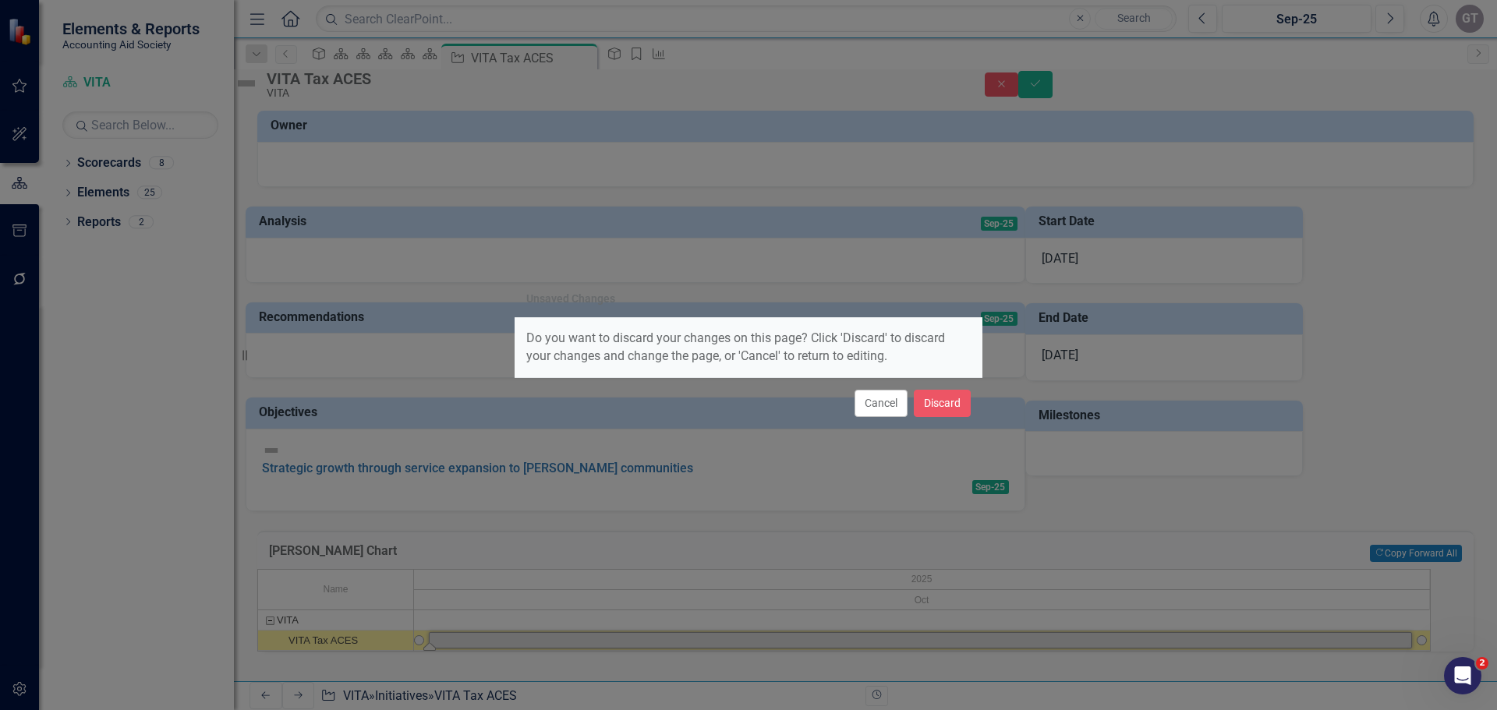
click at [960, 502] on div "Unsaved Changes Do you want to discard your changes on this page? Click 'Discar…" at bounding box center [749, 355] width 468 height 710
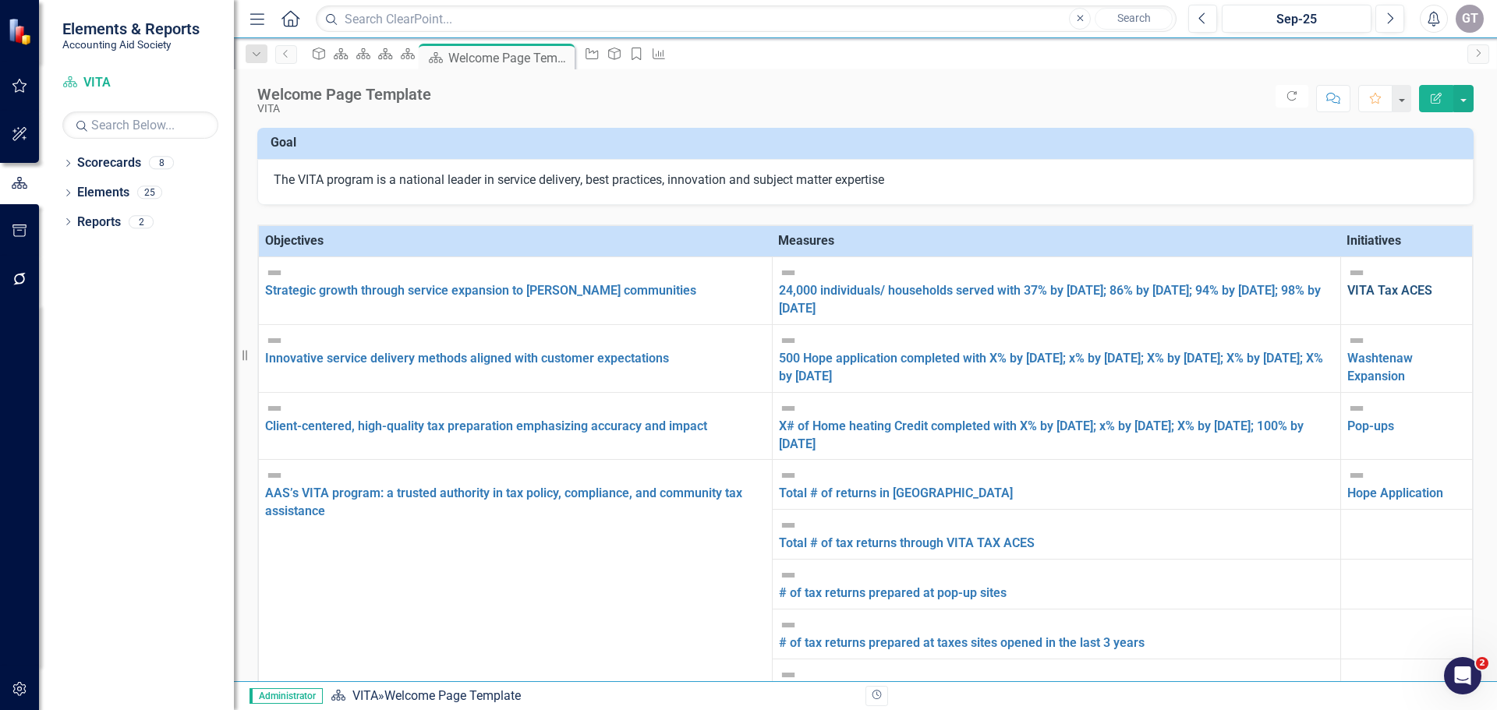
click at [1348, 283] on link "VITA Tax ACES" at bounding box center [1390, 290] width 85 height 15
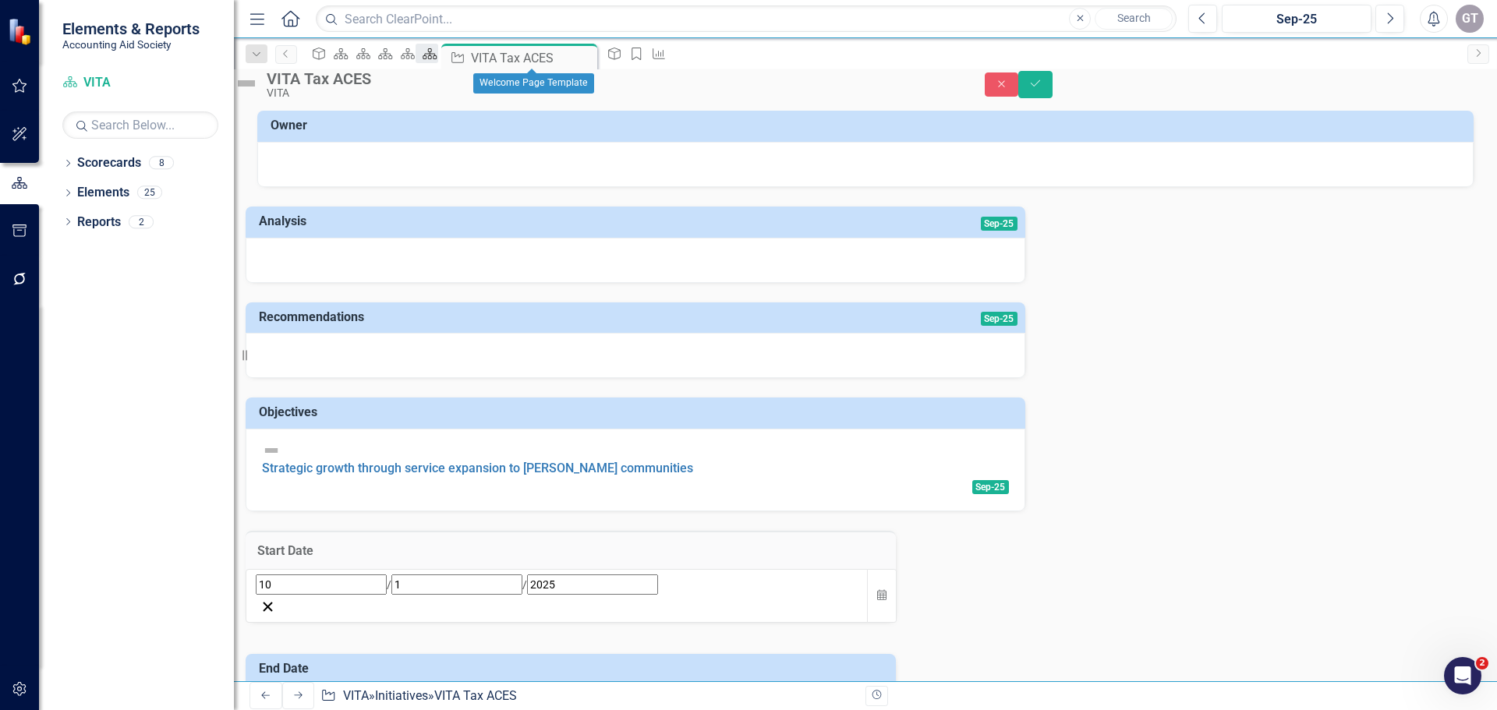
click at [437, 55] on icon at bounding box center [430, 53] width 14 height 11
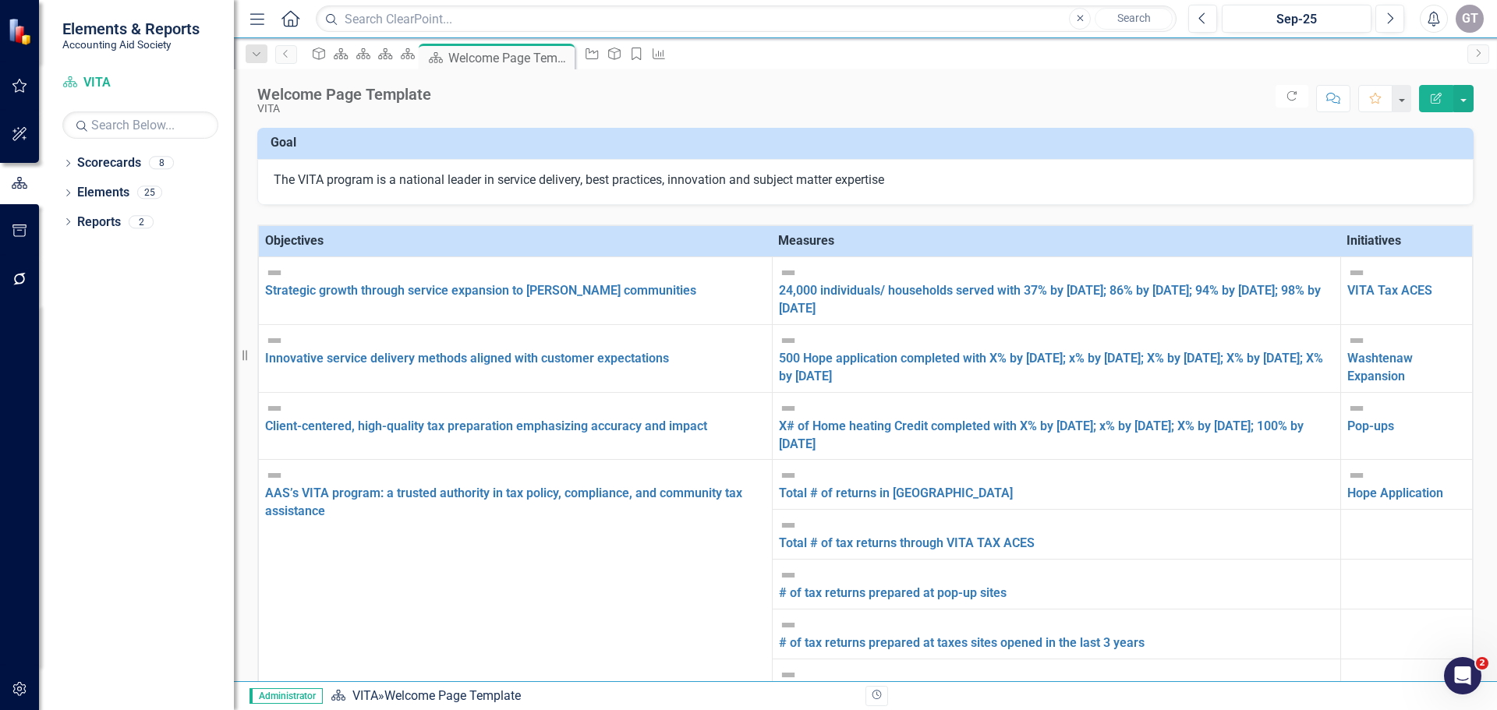
click at [779, 685] on link "# of EITC returns prepared" at bounding box center [854, 692] width 151 height 15
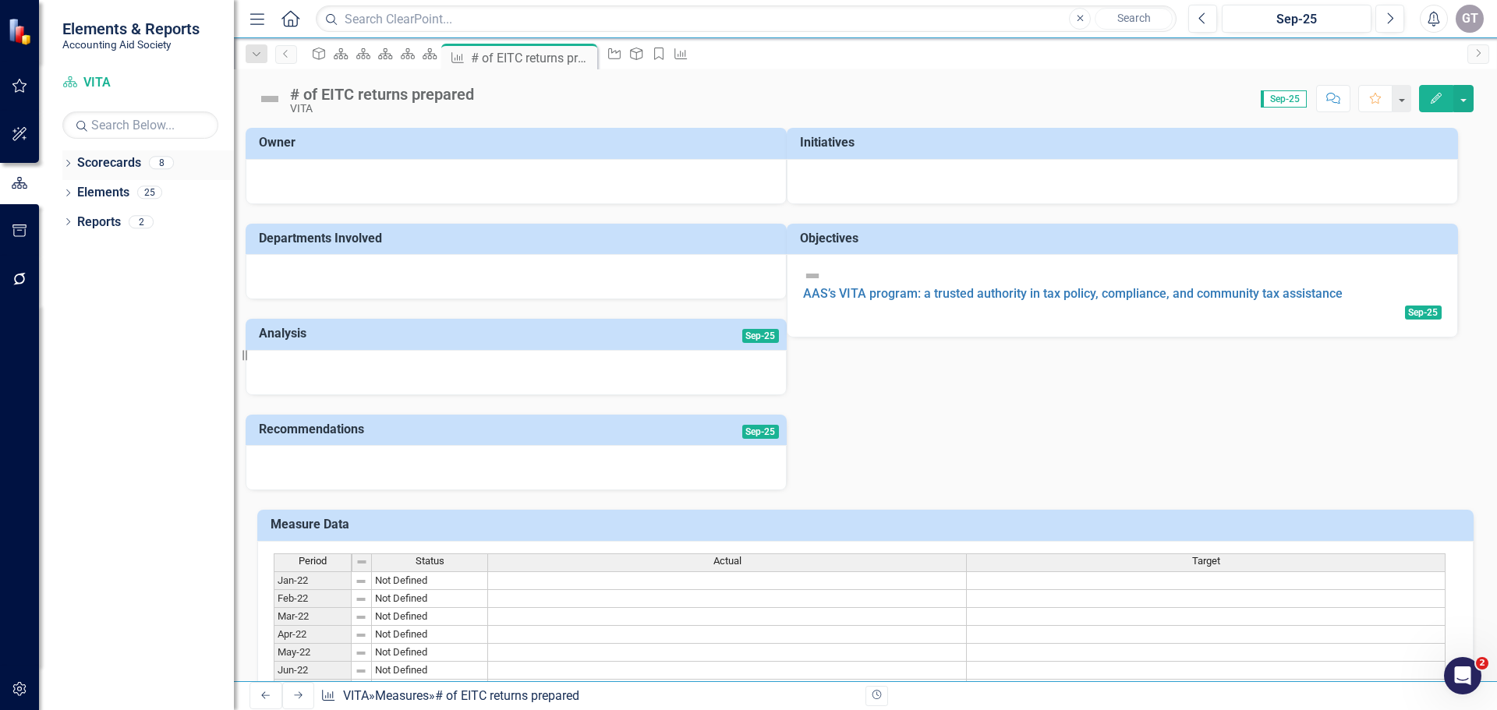
click at [115, 164] on link "Scorecards" at bounding box center [109, 163] width 64 height 18
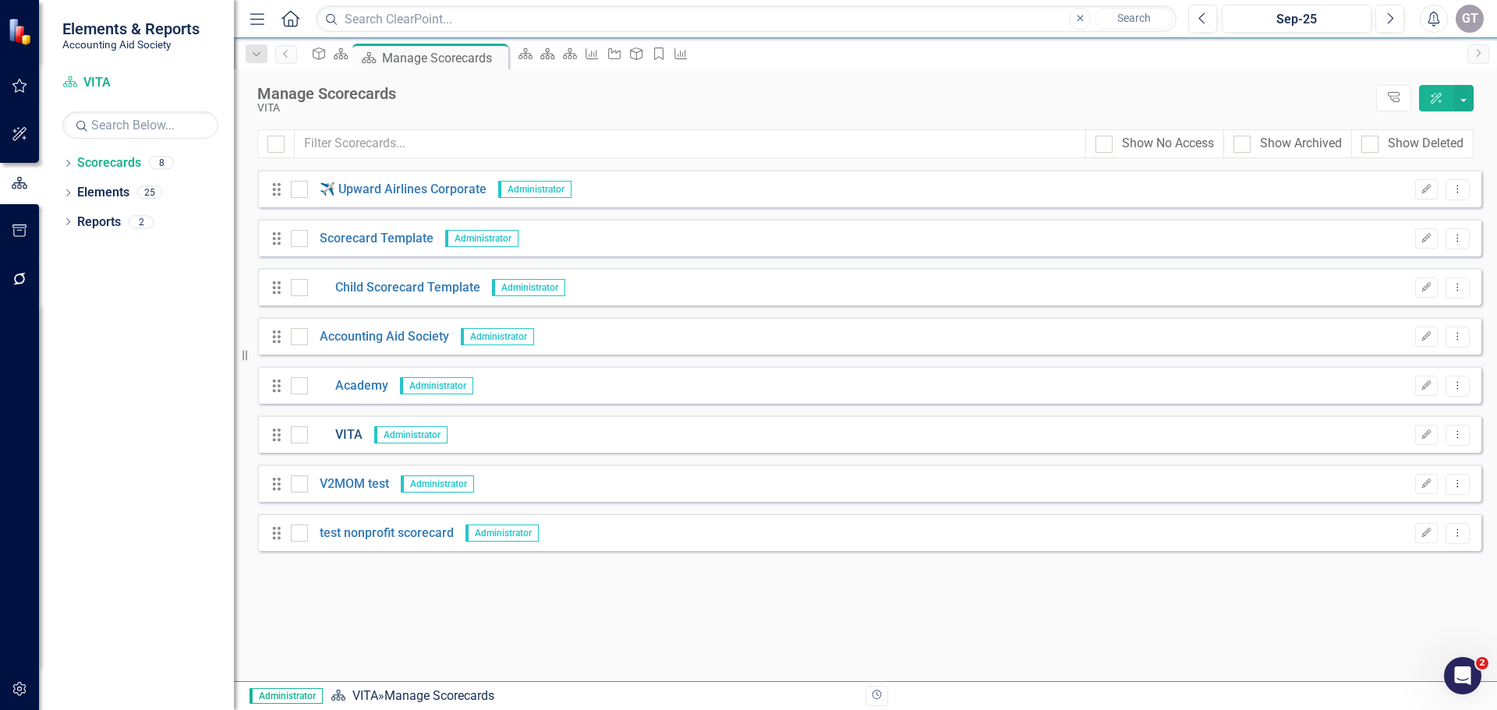
click at [345, 431] on link "VITA" at bounding box center [335, 436] width 55 height 18
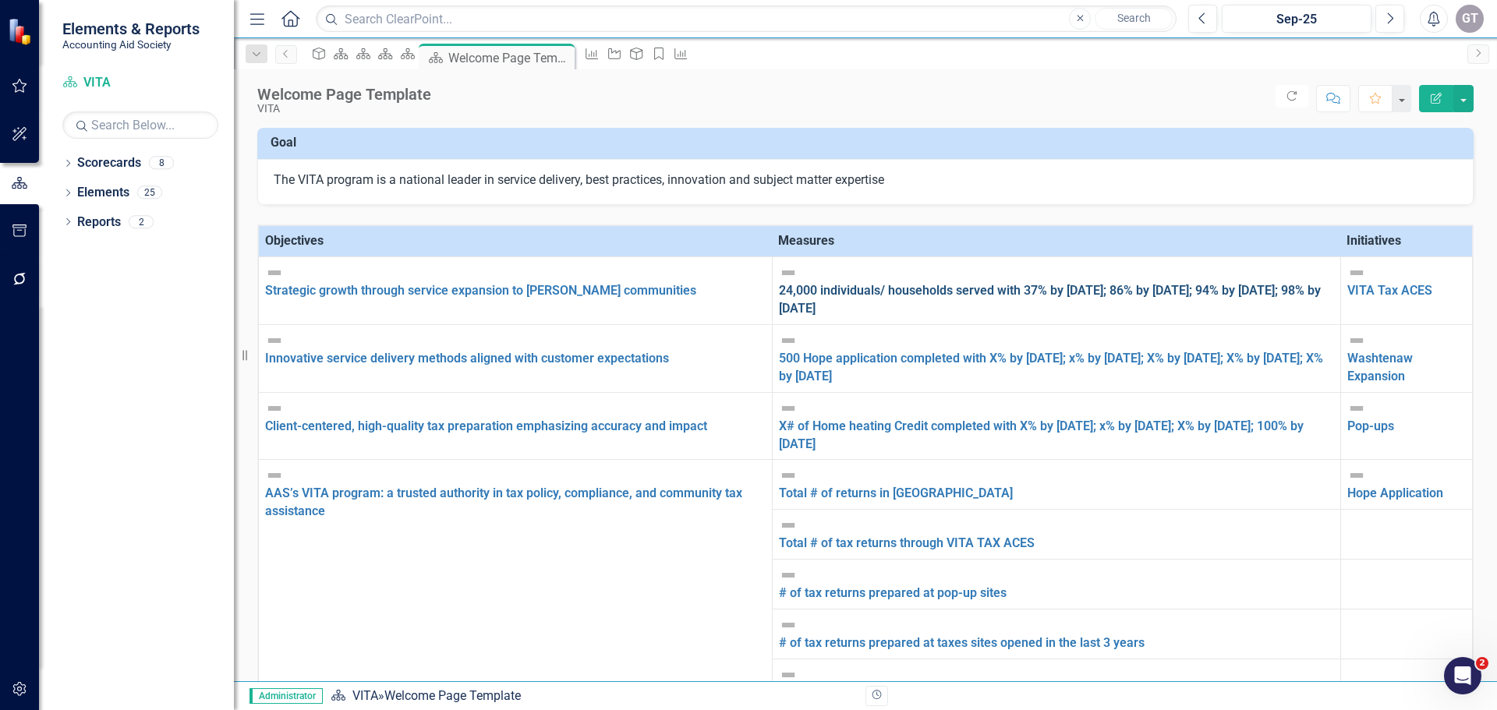
click at [827, 283] on link "24,000 individuals/ households served with 37% by [DATE]; 86% by [DATE]; 94% by…" at bounding box center [1050, 299] width 542 height 33
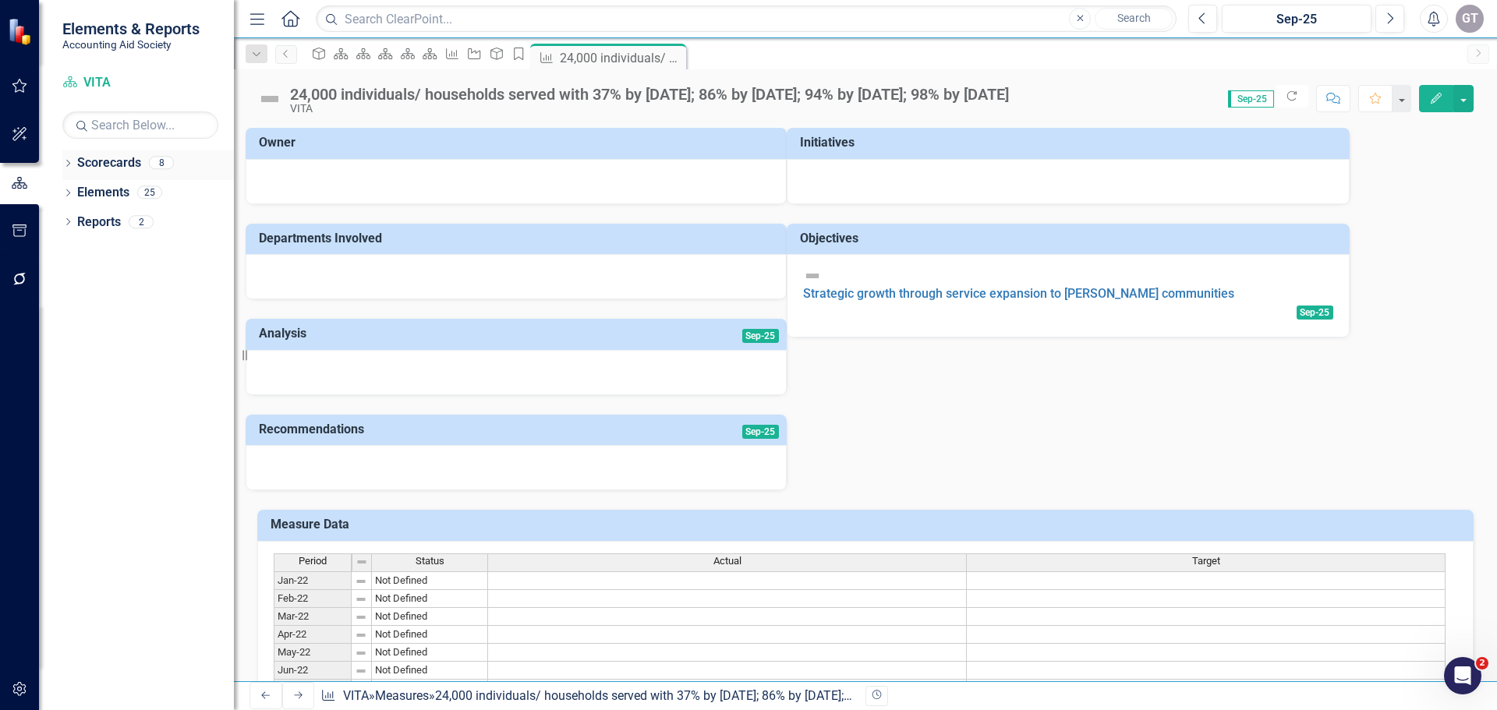
click at [124, 165] on link "Scorecards" at bounding box center [109, 163] width 64 height 18
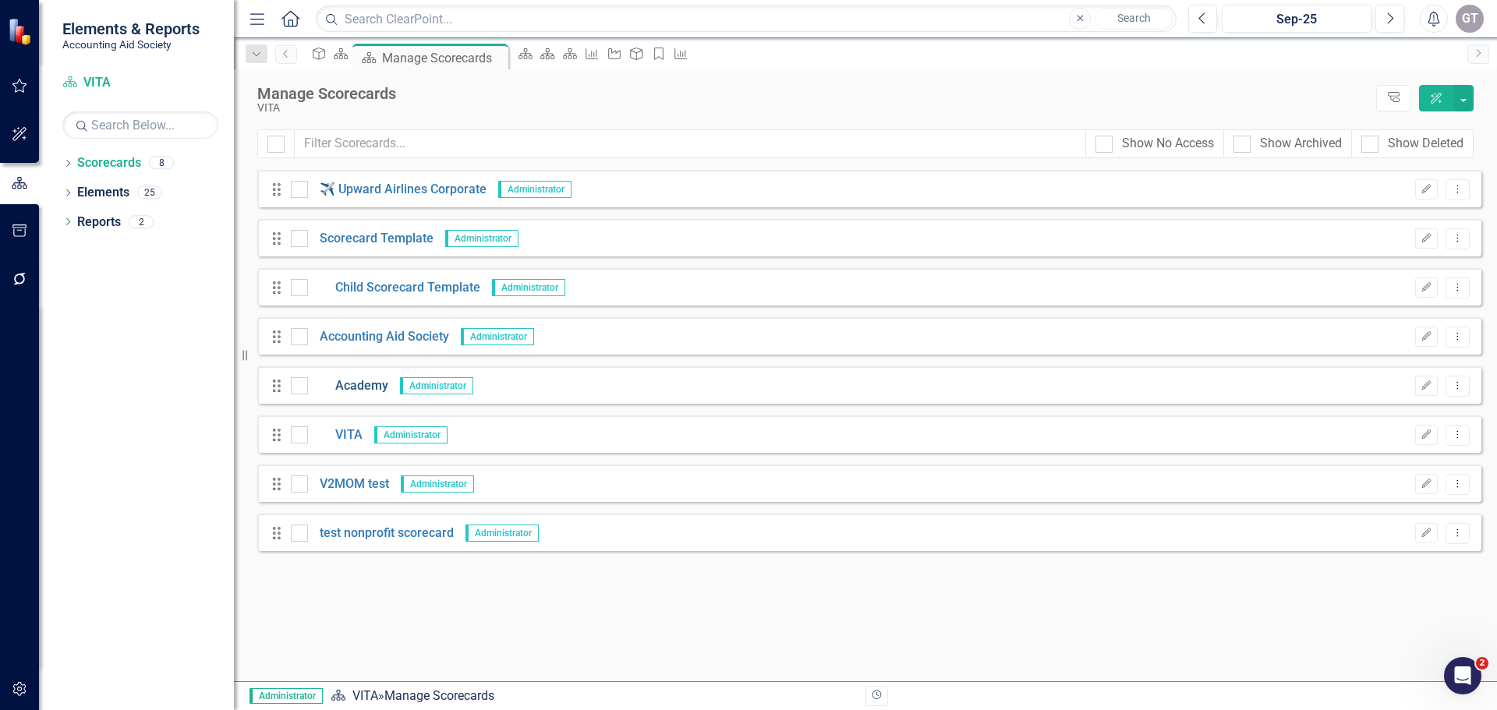
click at [368, 387] on link "Academy" at bounding box center [348, 386] width 80 height 18
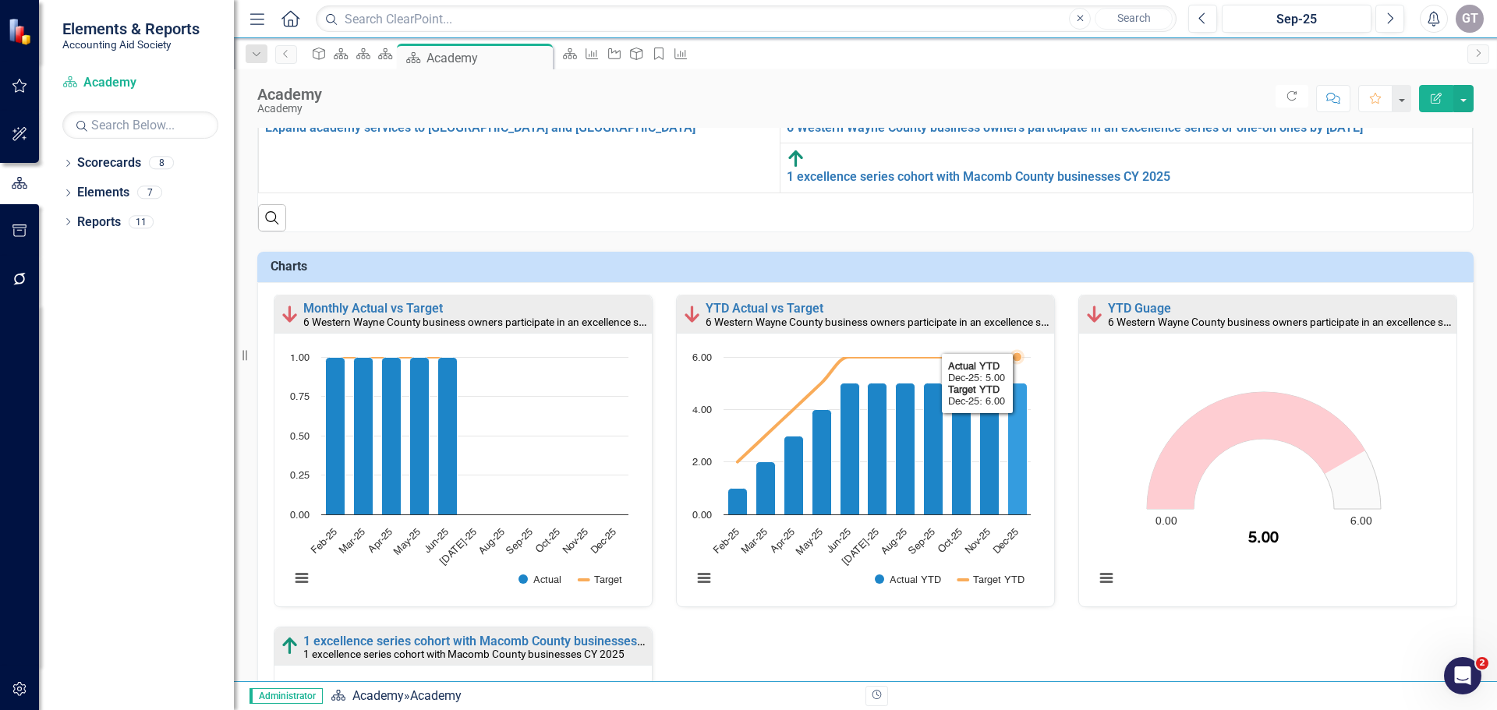
scroll to position [234, 0]
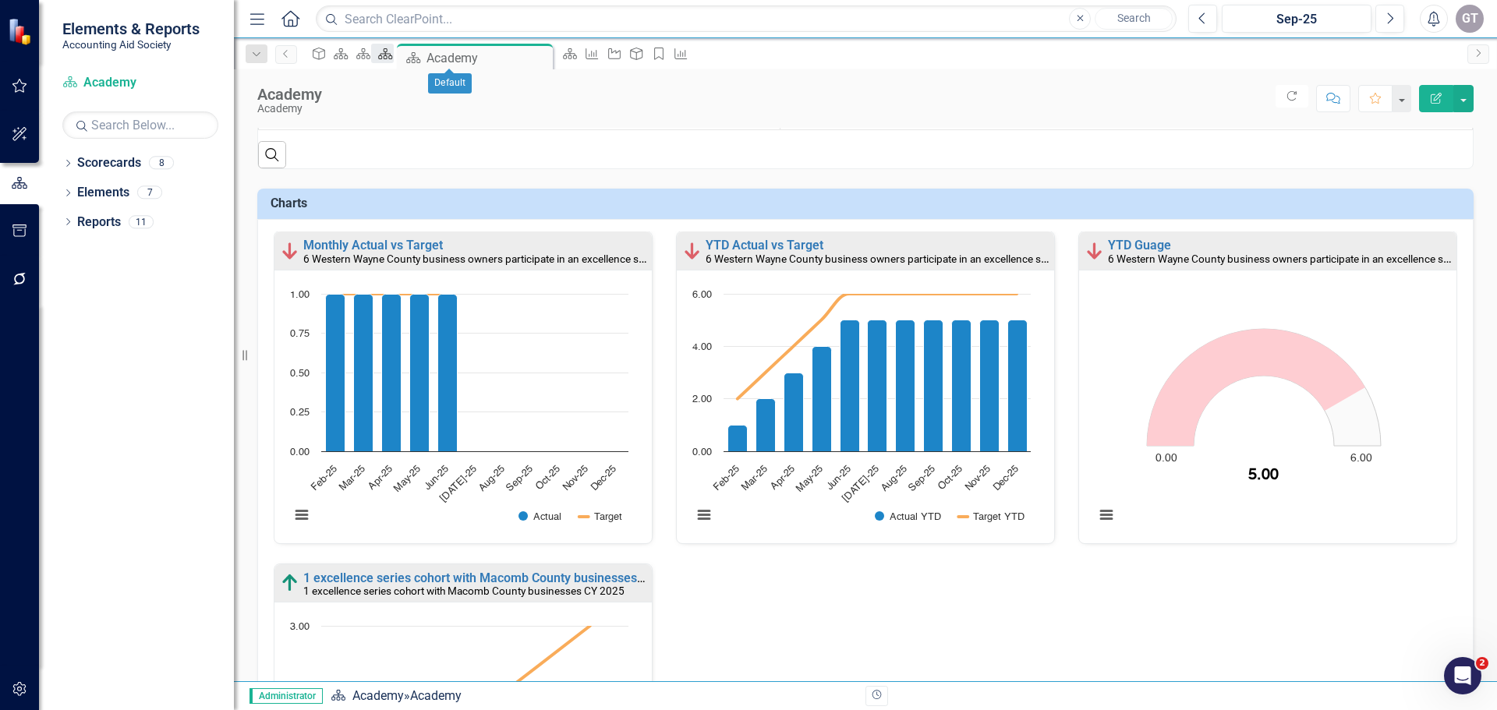
click at [393, 53] on div "Scorecard" at bounding box center [382, 53] width 22 height 19
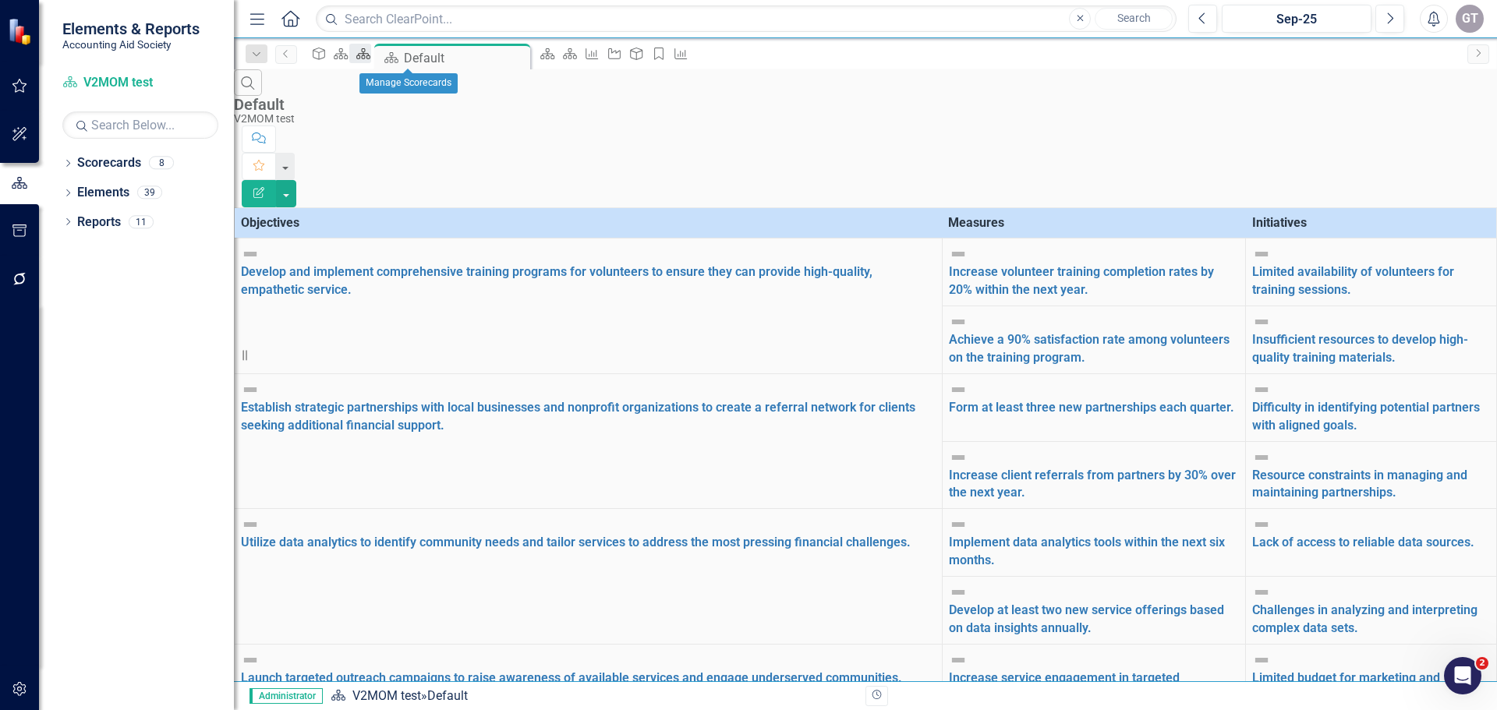
click at [371, 48] on div "Scorecard" at bounding box center [360, 53] width 22 height 19
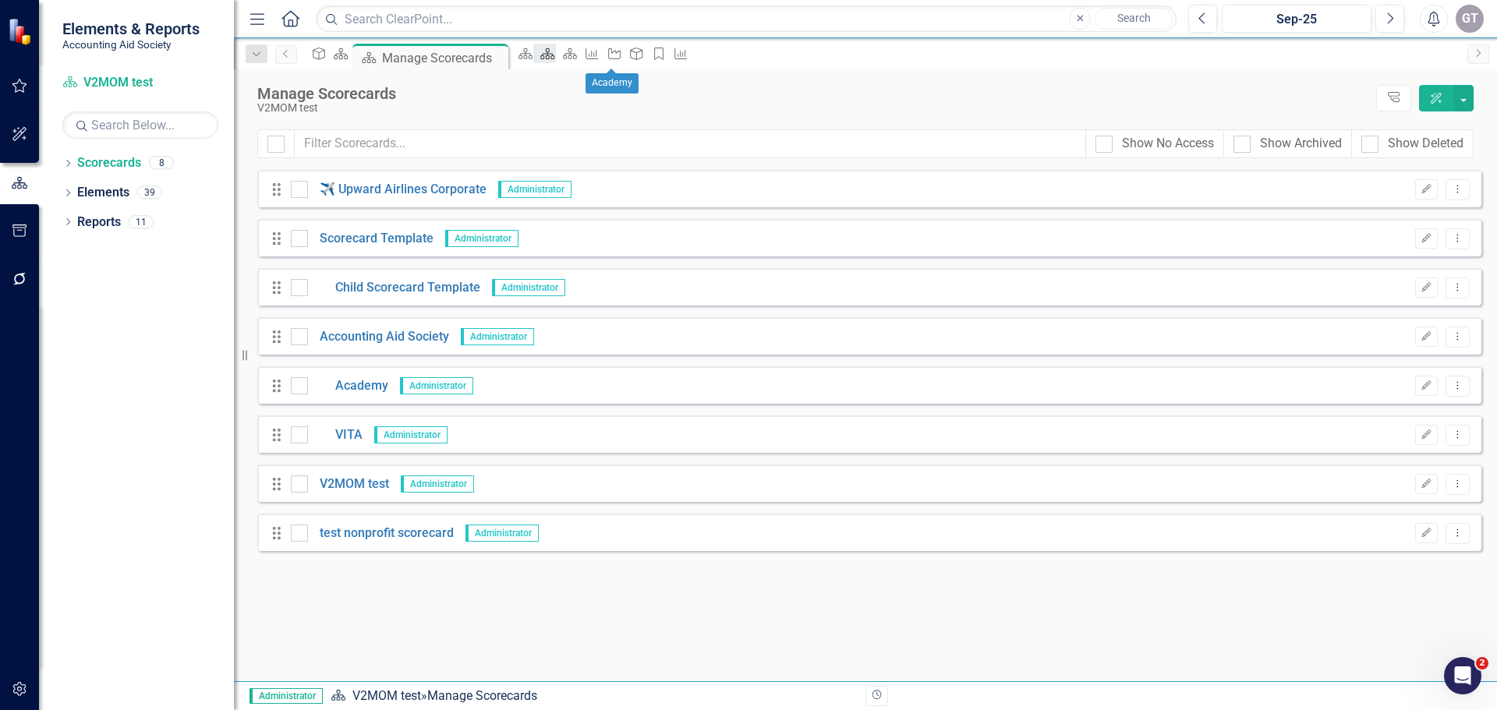
click at [555, 54] on link "Scorecard" at bounding box center [544, 53] width 22 height 19
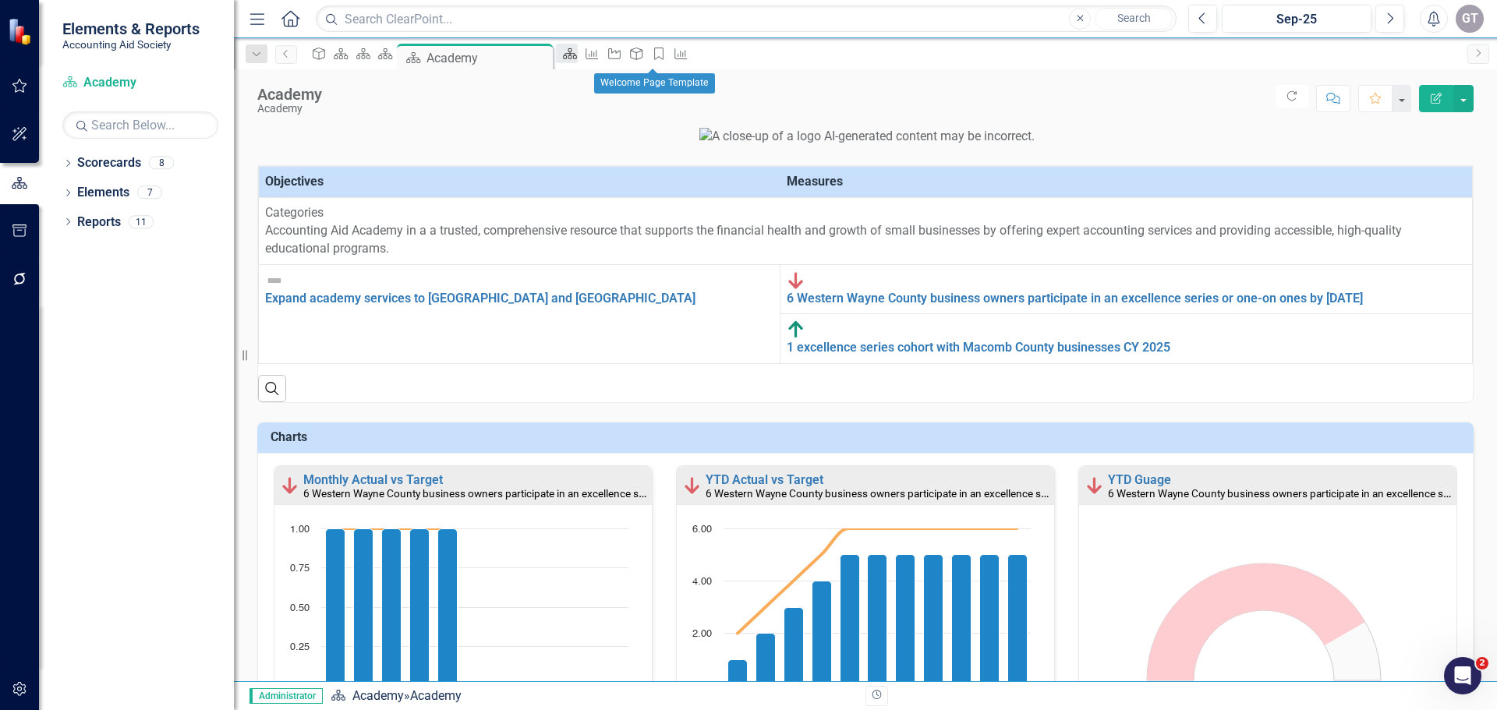
click at [578, 52] on div "Scorecard" at bounding box center [567, 53] width 22 height 19
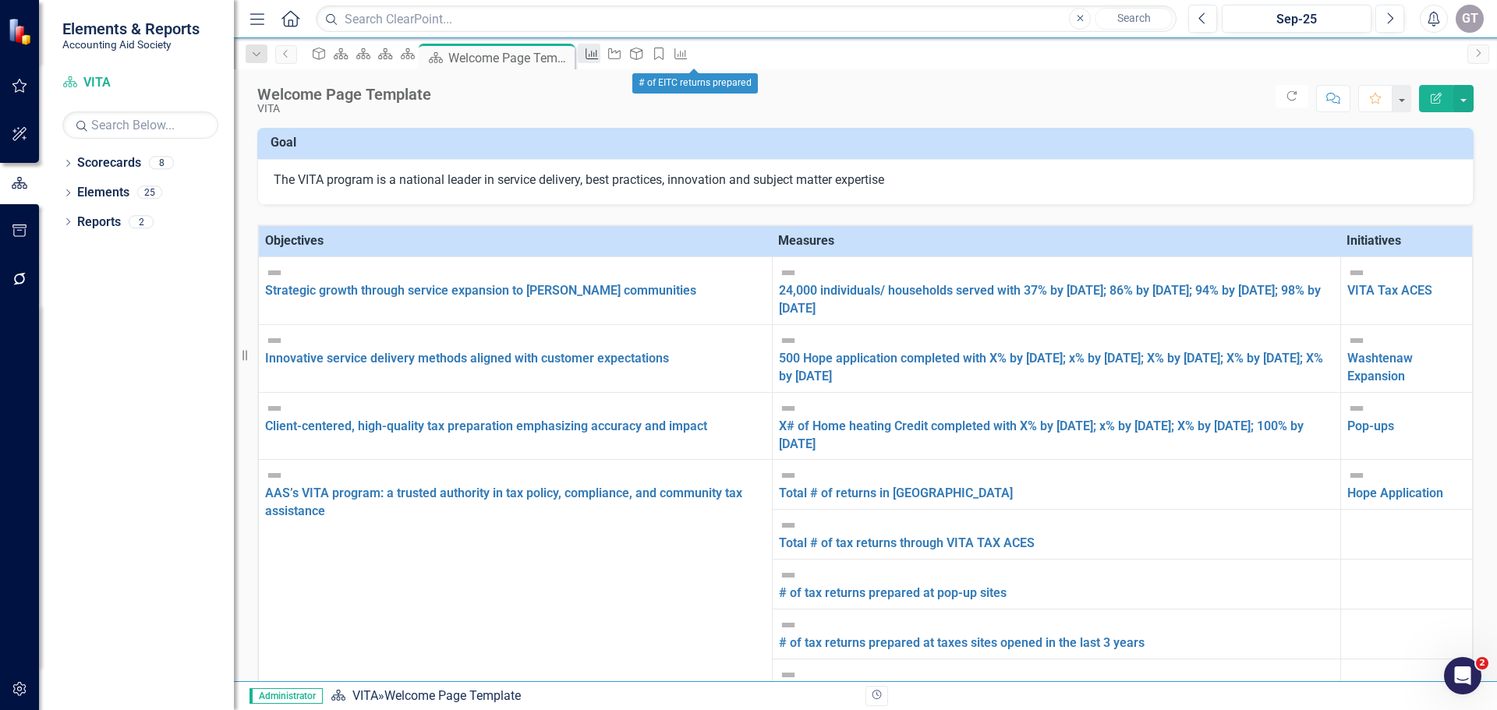
click at [600, 55] on icon "Measure" at bounding box center [592, 54] width 16 height 12
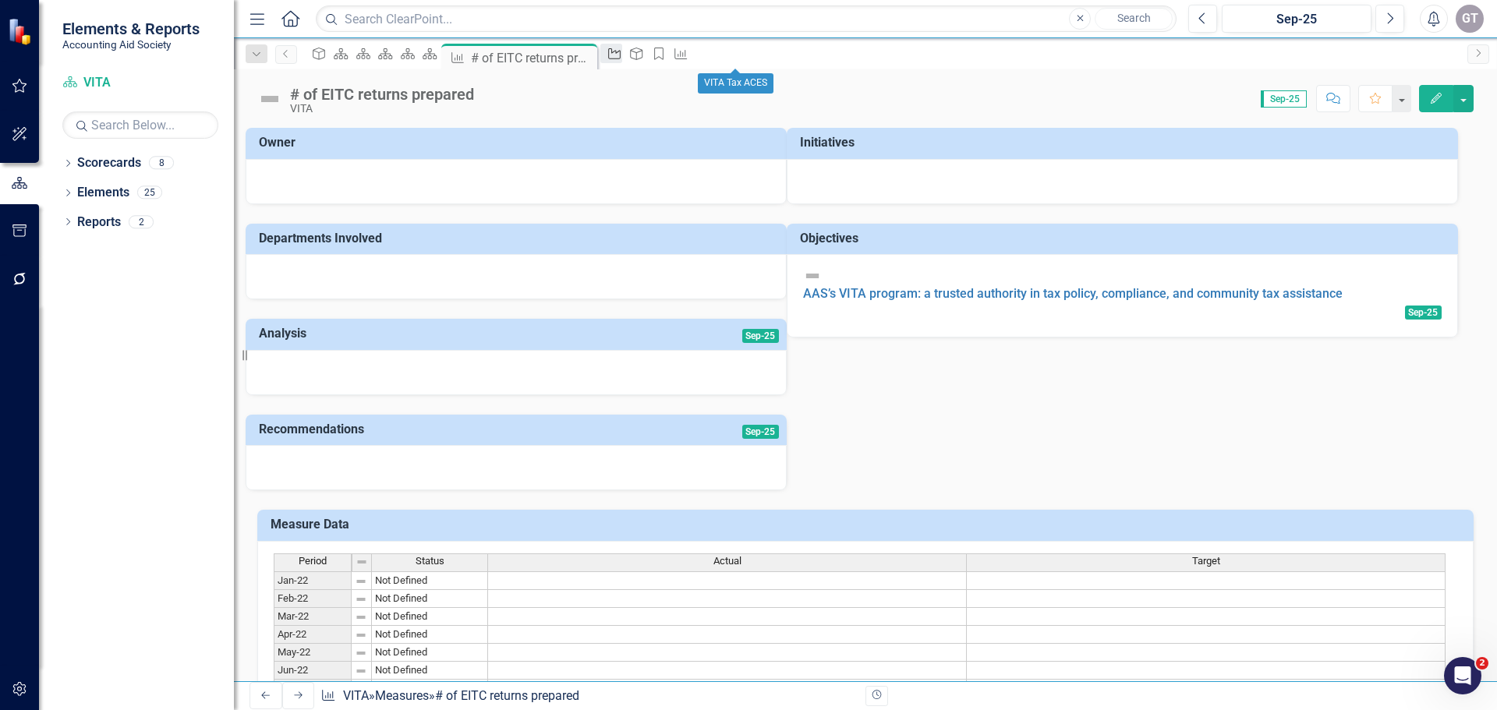
click at [622, 55] on icon "Initiative" at bounding box center [615, 54] width 16 height 12
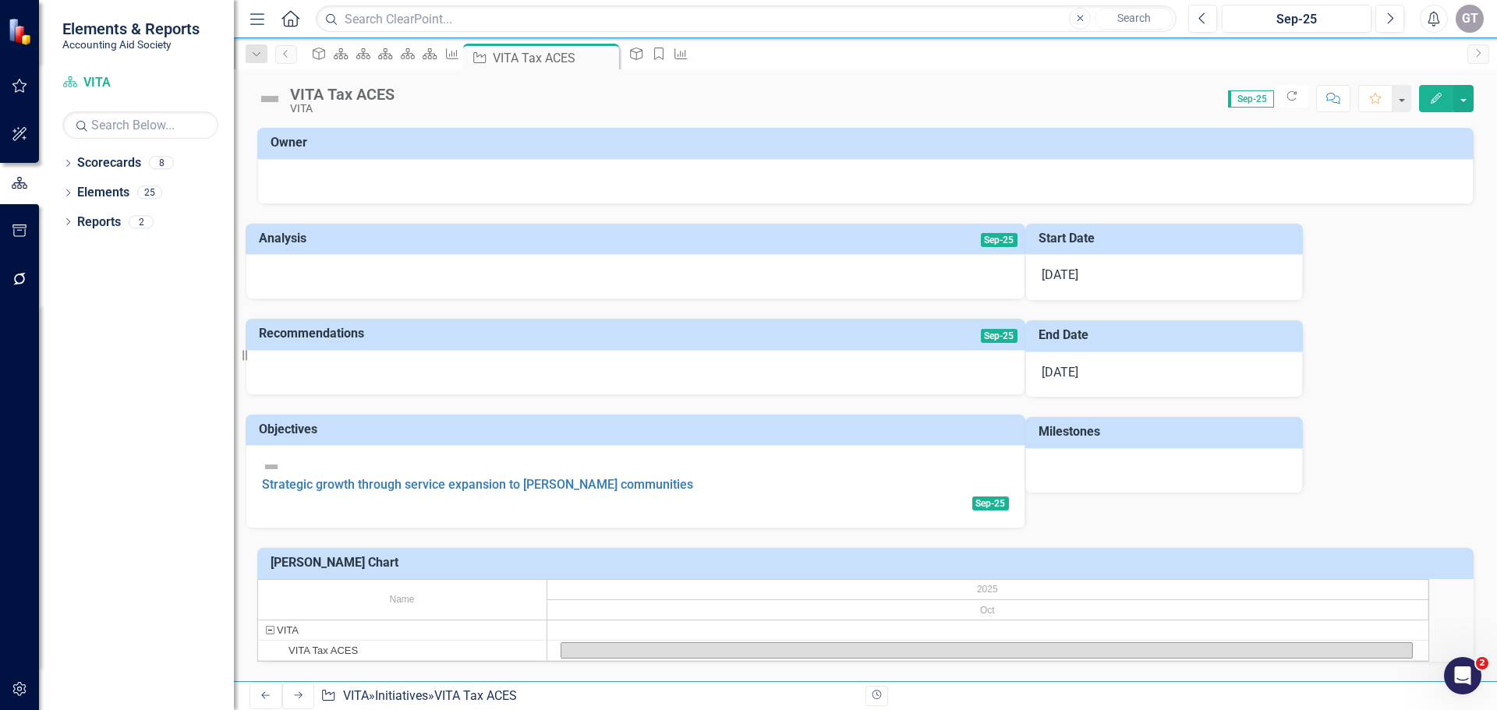
scroll to position [13, 0]
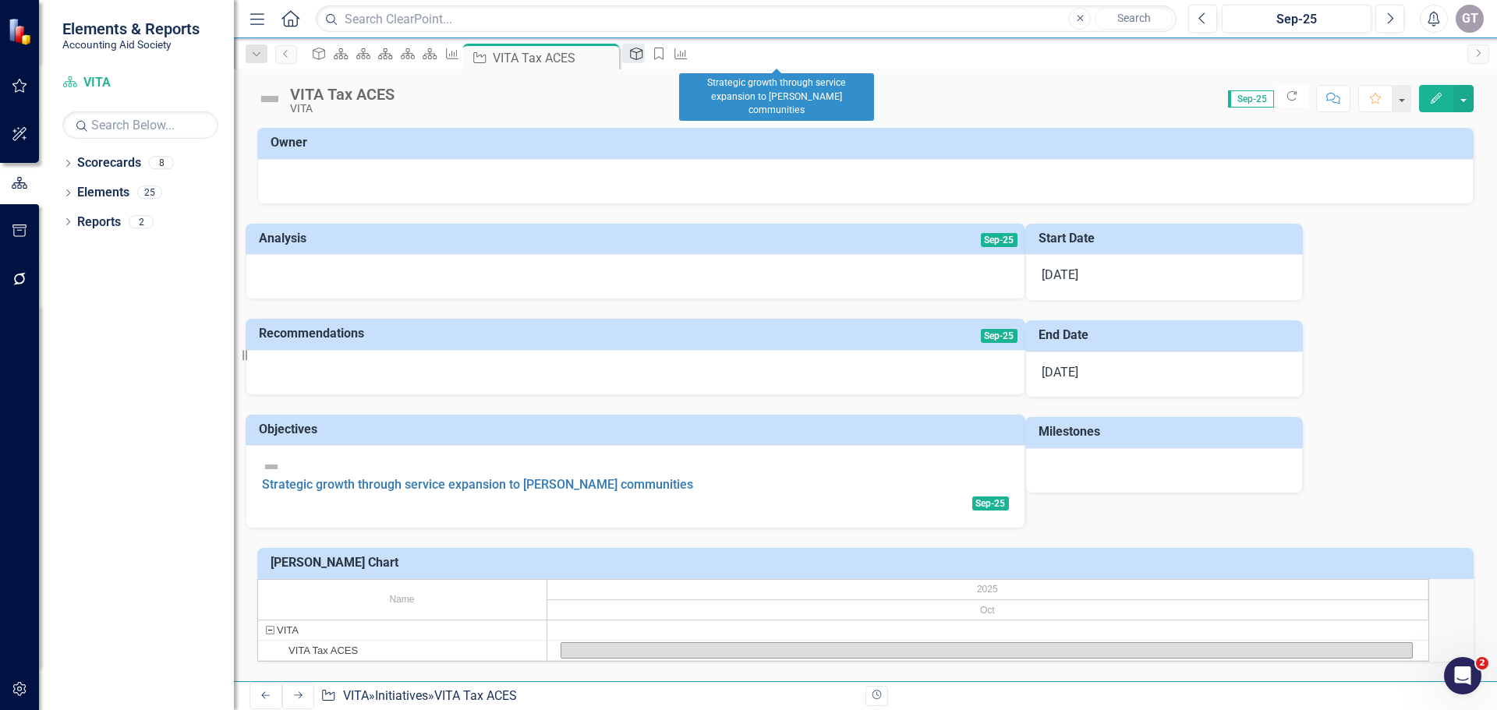
click at [644, 48] on div "Objective" at bounding box center [633, 53] width 22 height 19
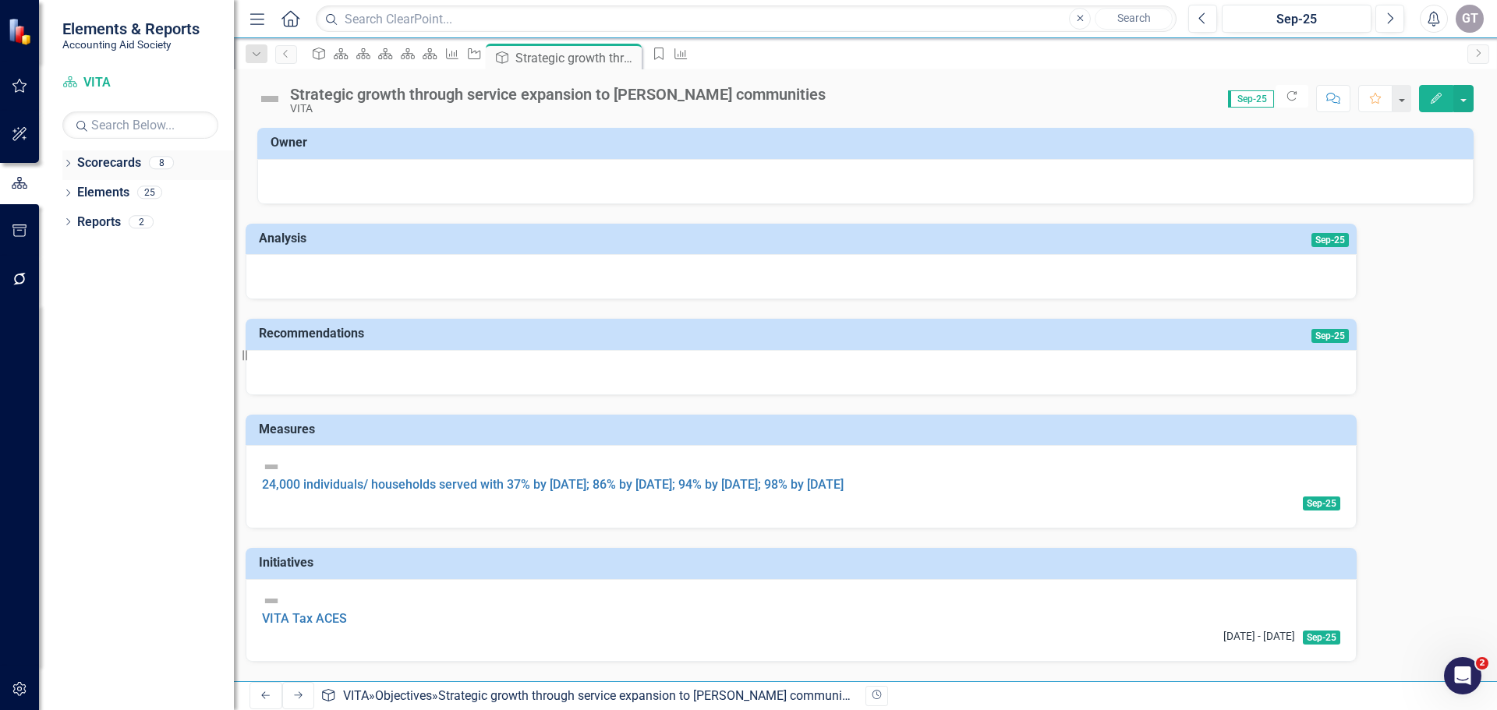
click at [115, 160] on link "Scorecards" at bounding box center [109, 163] width 64 height 18
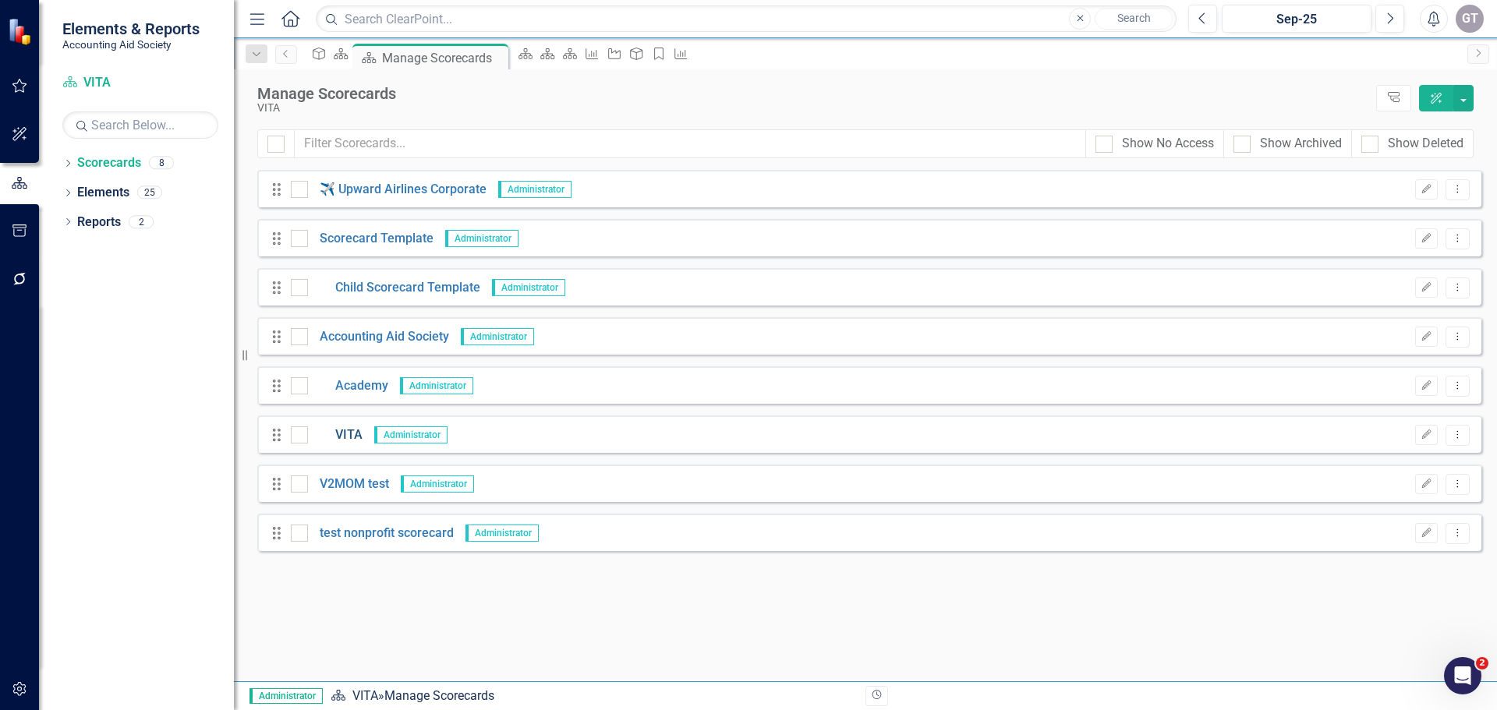
click at [343, 434] on link "VITA" at bounding box center [335, 436] width 55 height 18
